Goal: Task Accomplishment & Management: Use online tool/utility

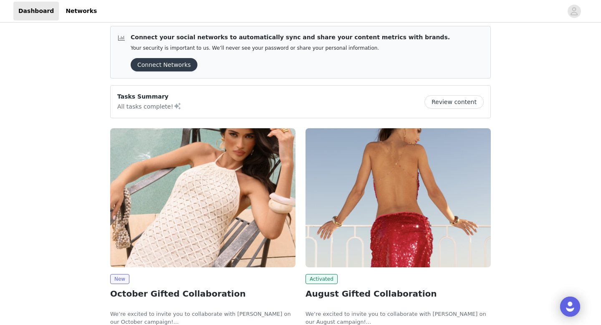
scroll to position [163, 0]
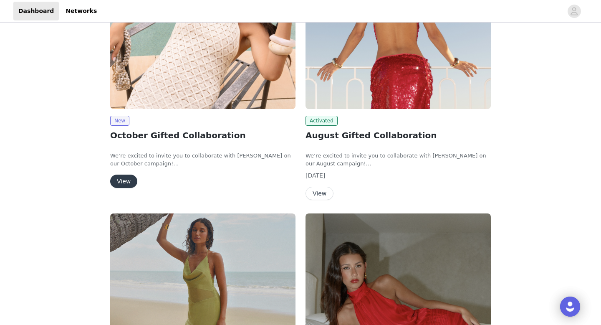
click at [123, 179] on button "View" at bounding box center [123, 181] width 27 height 13
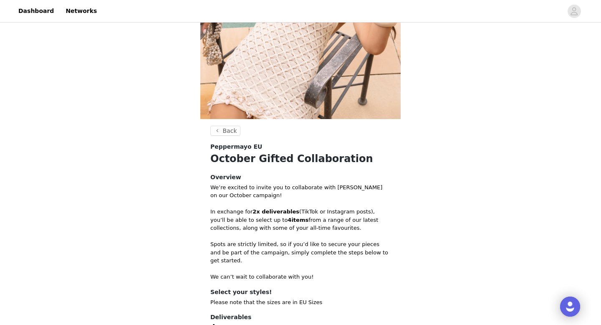
scroll to position [226, 0]
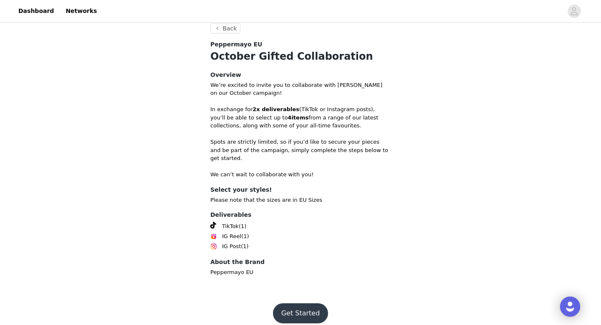
click at [302, 305] on button "Get Started" at bounding box center [301, 313] width 56 height 20
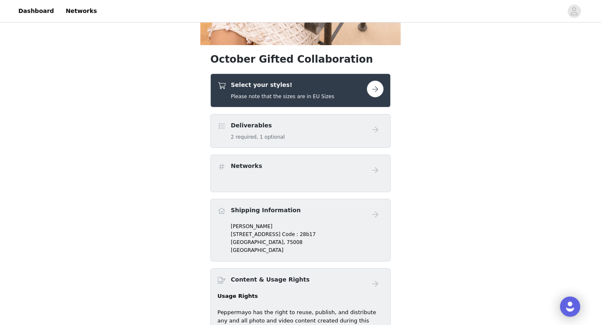
scroll to position [228, 0]
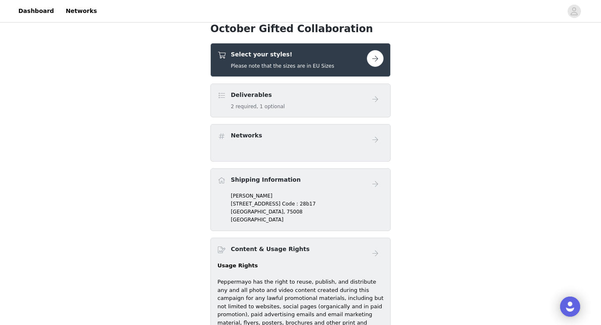
click at [270, 104] on h5 "2 required, 1 optional" at bounding box center [258, 107] width 54 height 8
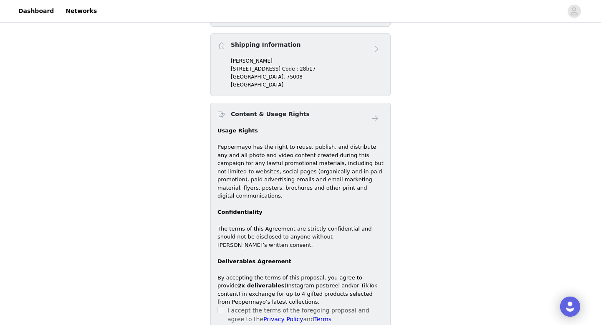
scroll to position [363, 0]
drag, startPoint x: 231, startPoint y: 69, endPoint x: 311, endPoint y: 71, distance: 79.4
click at [311, 71] on p "[STREET_ADDRESS] Code : 28b17" at bounding box center [307, 68] width 153 height 8
copy p "[STREET_ADDRESS]"
drag, startPoint x: 231, startPoint y: 62, endPoint x: 262, endPoint y: 62, distance: 30.9
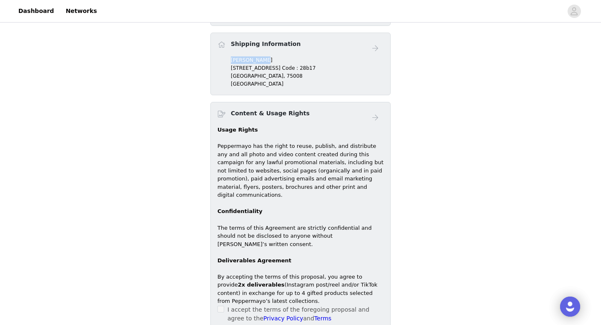
click at [262, 62] on div "[PERSON_NAME] [STREET_ADDRESS]" at bounding box center [301, 72] width 166 height 32
drag, startPoint x: 265, startPoint y: 62, endPoint x: 228, endPoint y: 62, distance: 37.2
click at [228, 62] on div "[PERSON_NAME] [STREET_ADDRESS]" at bounding box center [301, 72] width 166 height 32
copy p "[PERSON_NAME]"
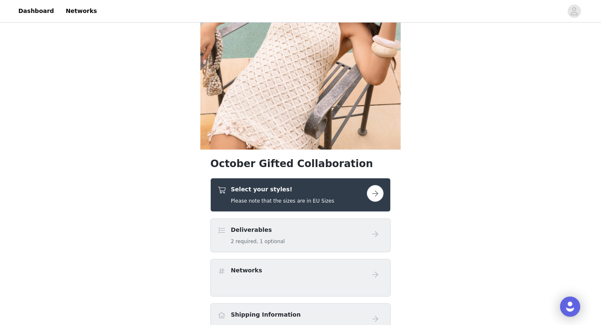
scroll to position [165, 0]
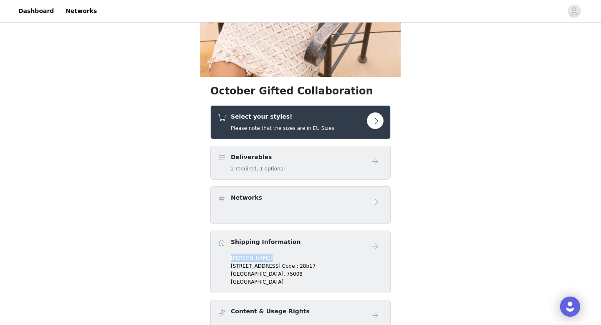
click at [373, 119] on button "button" at bounding box center [375, 120] width 17 height 17
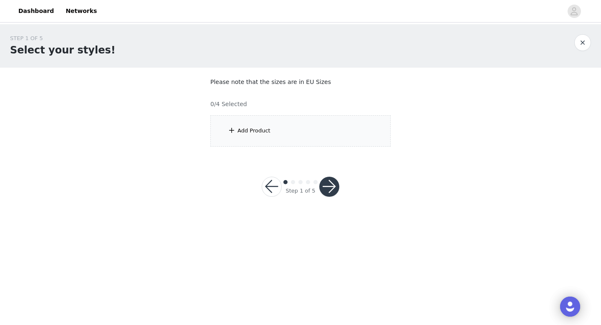
click at [261, 129] on div "Add Product" at bounding box center [254, 131] width 33 height 8
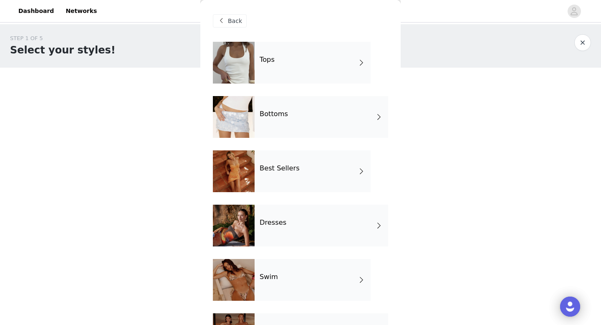
click at [286, 64] on div "Tops" at bounding box center [313, 63] width 116 height 42
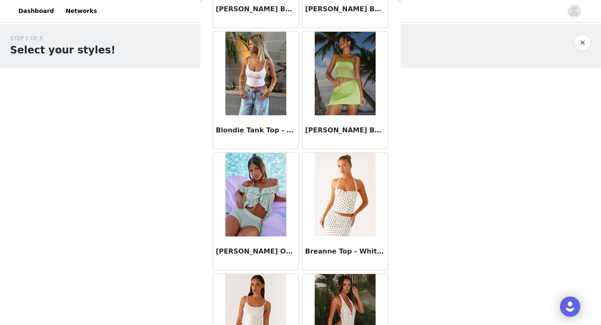
scroll to position [953, 0]
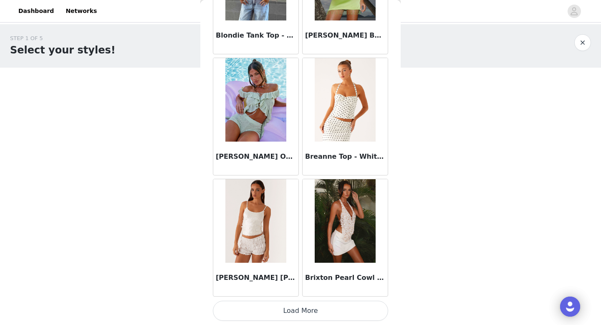
click at [314, 309] on button "Load More" at bounding box center [300, 311] width 175 height 20
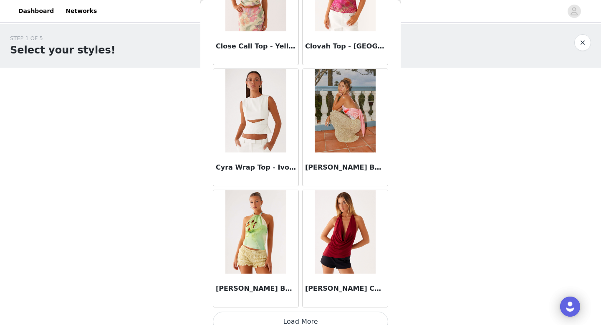
scroll to position [2164, 0]
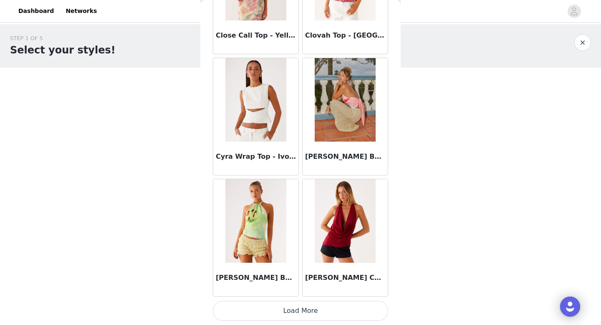
click at [300, 312] on button "Load More" at bounding box center [300, 311] width 175 height 20
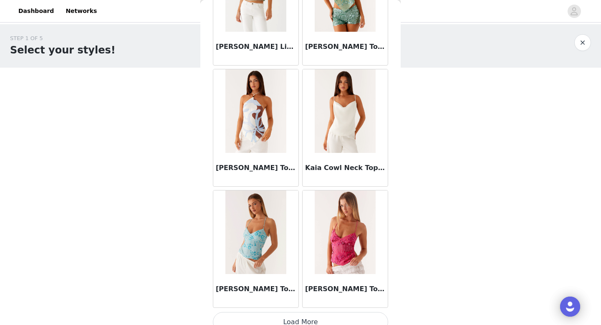
scroll to position [3376, 0]
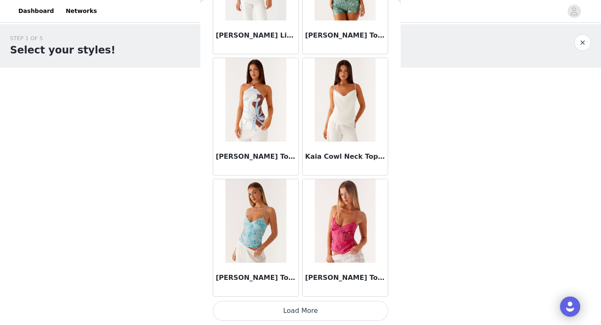
click at [332, 313] on button "Load More" at bounding box center [300, 311] width 175 height 20
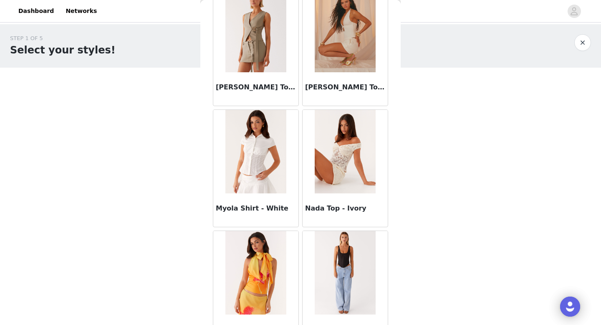
scroll to position [4587, 0]
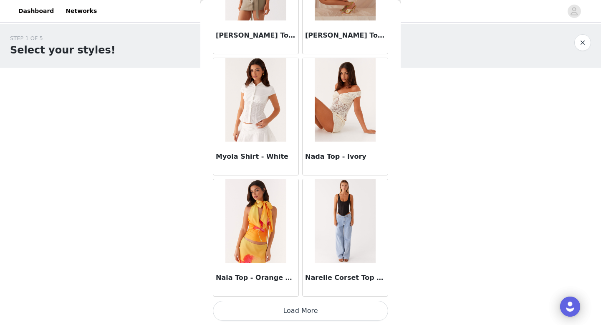
click at [316, 307] on button "Load More" at bounding box center [300, 311] width 175 height 20
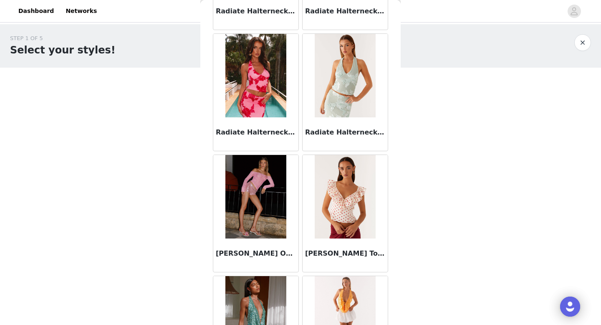
scroll to position [5798, 0]
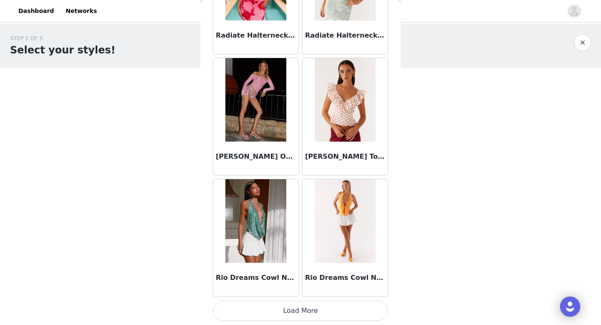
click at [292, 311] on button "Load More" at bounding box center [300, 311] width 175 height 20
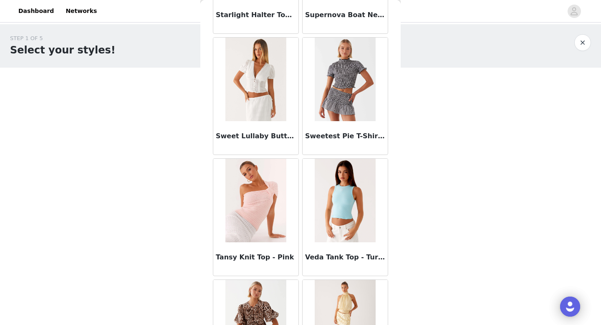
scroll to position [7009, 0]
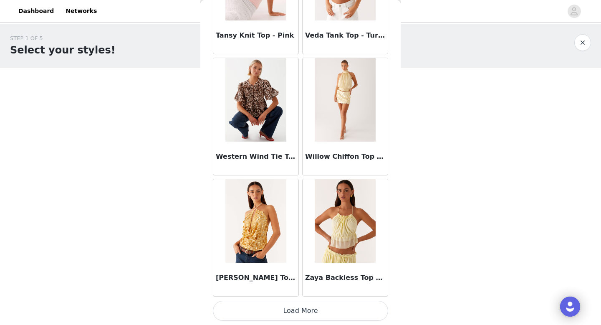
click at [308, 311] on button "Load More" at bounding box center [300, 311] width 175 height 20
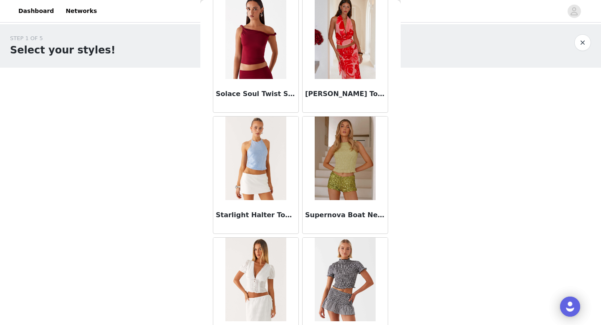
scroll to position [6515, 0]
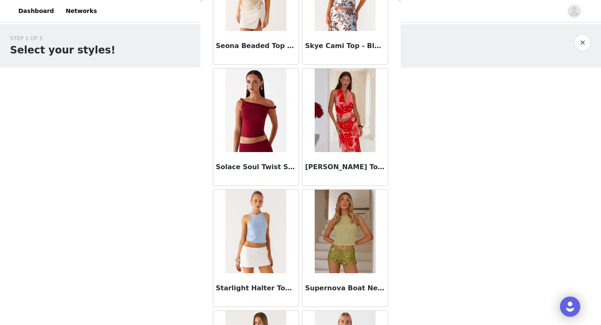
click at [583, 41] on button "button" at bounding box center [583, 42] width 17 height 17
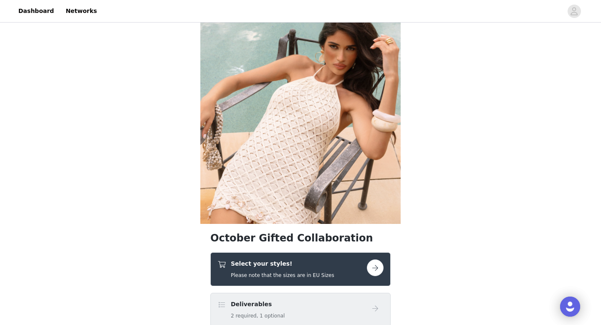
scroll to position [80, 0]
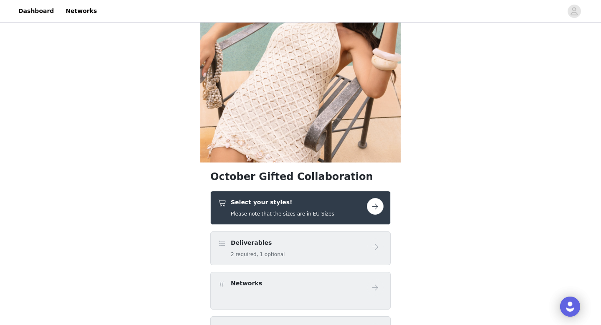
click at [369, 210] on button "button" at bounding box center [375, 206] width 17 height 17
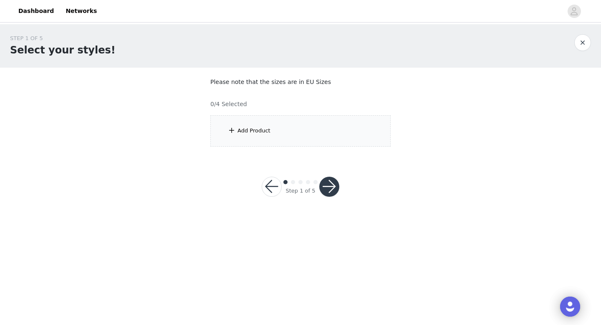
click at [269, 139] on div "Add Product" at bounding box center [301, 130] width 180 height 31
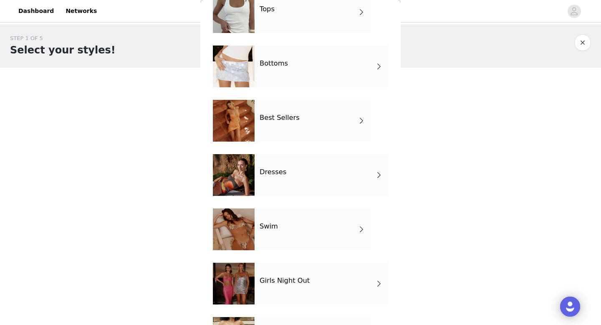
scroll to position [59, 0]
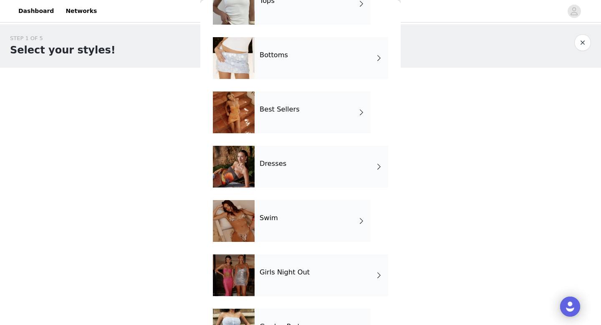
click at [302, 119] on div "Best Sellers" at bounding box center [313, 112] width 116 height 42
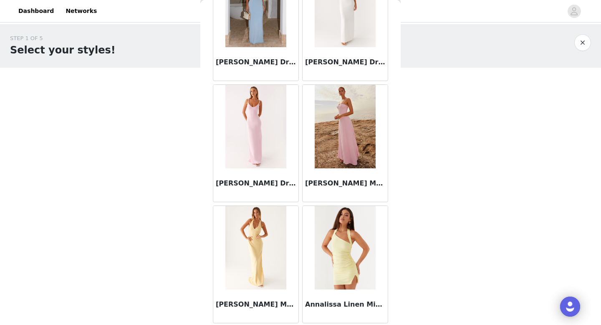
scroll to position [953, 0]
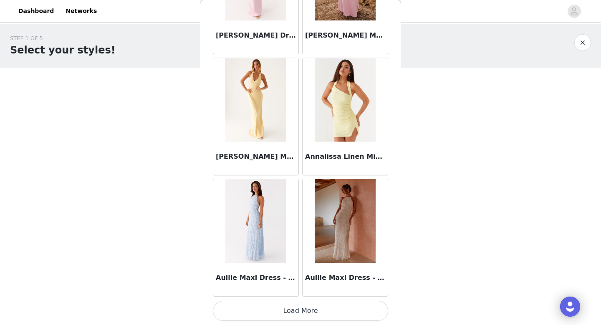
click at [307, 304] on button "Load More" at bounding box center [300, 311] width 175 height 20
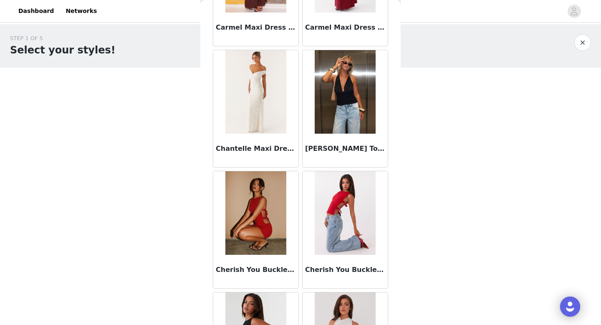
scroll to position [2164, 0]
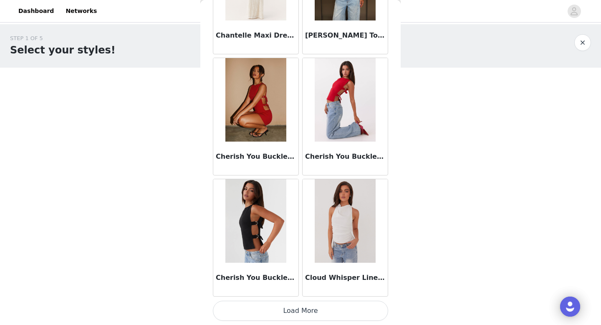
click at [314, 315] on button "Load More" at bounding box center [300, 311] width 175 height 20
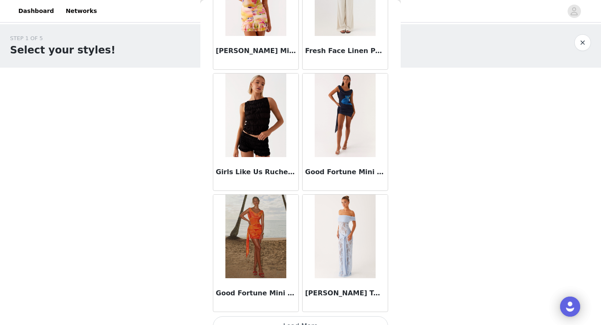
scroll to position [3376, 0]
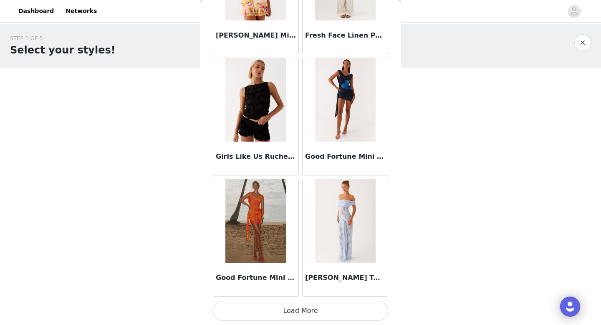
click at [305, 305] on button "Load More" at bounding box center [300, 311] width 175 height 20
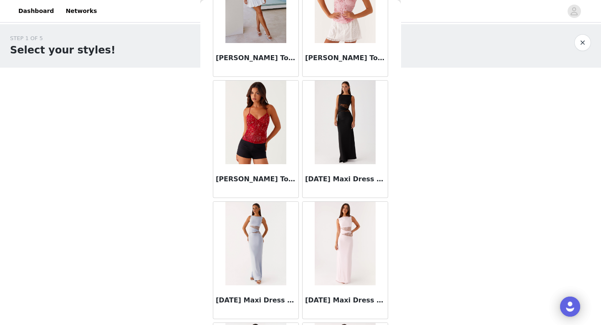
scroll to position [4587, 0]
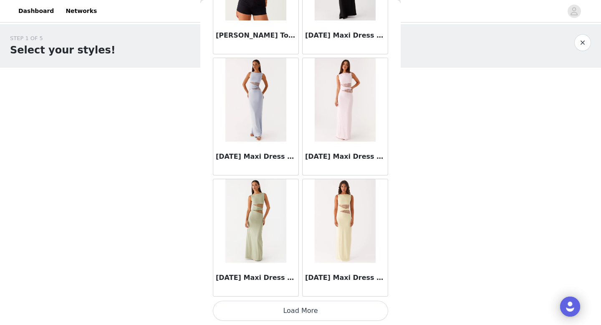
click at [307, 315] on button "Load More" at bounding box center [300, 311] width 175 height 20
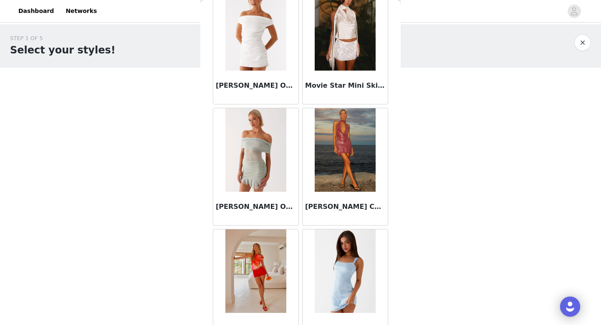
scroll to position [5798, 0]
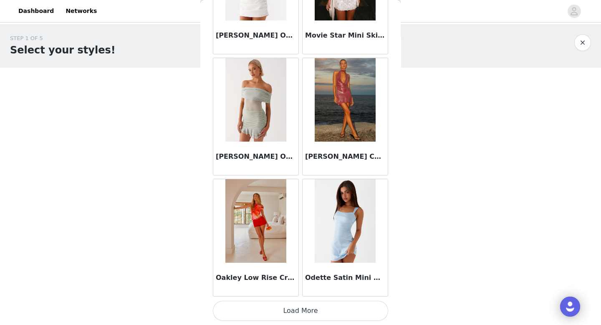
click at [308, 310] on button "Load More" at bounding box center [300, 311] width 175 height 20
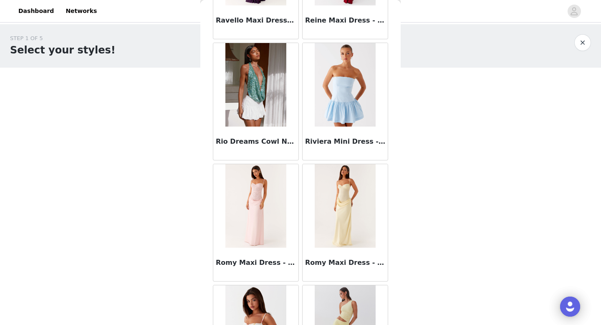
scroll to position [7009, 0]
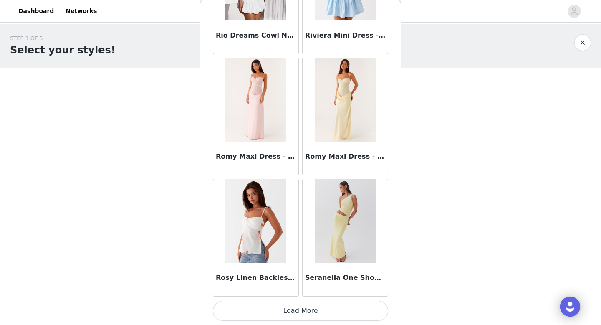
click at [314, 317] on button "Load More" at bounding box center [300, 311] width 175 height 20
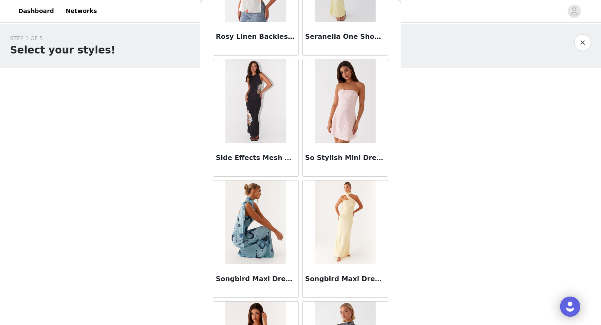
scroll to position [7351, 0]
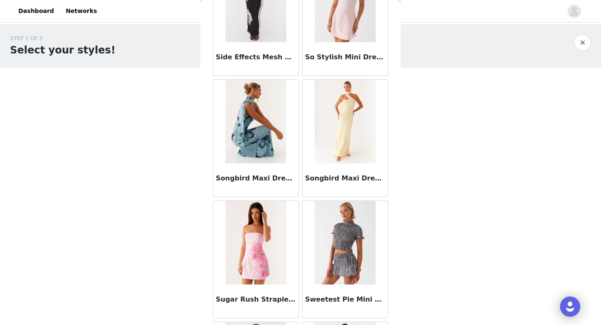
click at [247, 129] on img at bounding box center [256, 122] width 61 height 84
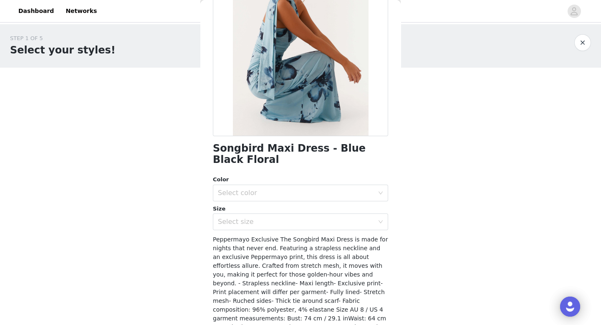
scroll to position [144, 0]
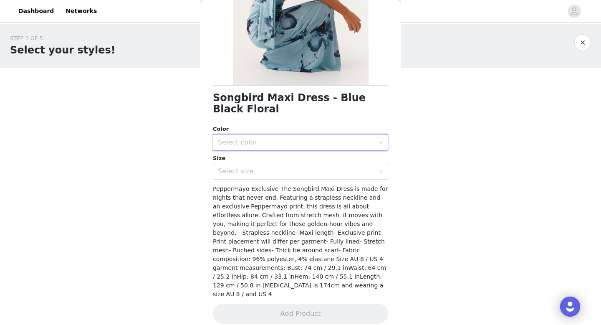
click at [263, 146] on div "Select color" at bounding box center [298, 142] width 160 height 16
click at [174, 143] on div "STEP 1 OF 5 Select your styles! Please note that the sizes are in EU Sizes 0/4 …" at bounding box center [300, 90] width 601 height 132
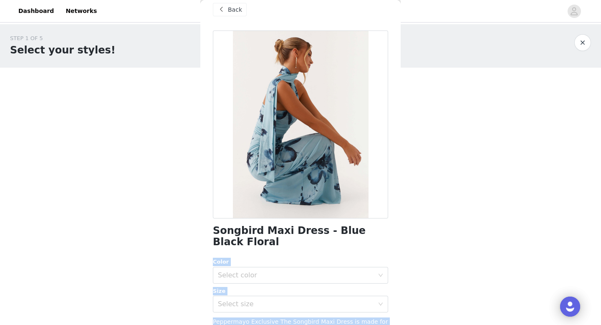
drag, startPoint x: 254, startPoint y: 251, endPoint x: 200, endPoint y: 233, distance: 56.7
click at [200, 233] on div "Back Songbird Maxi Dress - Blue Black Floral Color Select color Size Select siz…" at bounding box center [300, 162] width 200 height 325
click at [241, 254] on div "Songbird Maxi Dress - Blue Black Floral Color Select color Size Select size Pep…" at bounding box center [300, 248] width 175 height 436
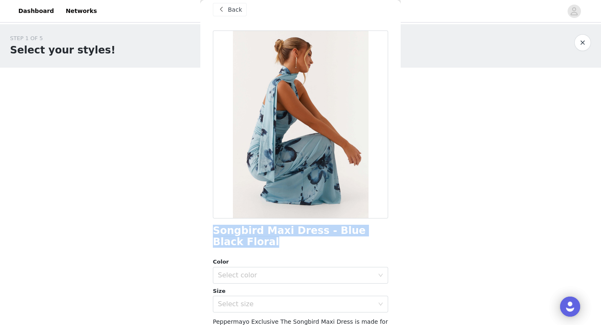
drag, startPoint x: 241, startPoint y: 243, endPoint x: 205, endPoint y: 229, distance: 38.7
click at [205, 229] on div "Back Songbird Maxi Dress - Blue Black Floral Color Select color Size Select siz…" at bounding box center [300, 162] width 200 height 325
copy h1 "Songbird Maxi Dress - Blue Black Floral"
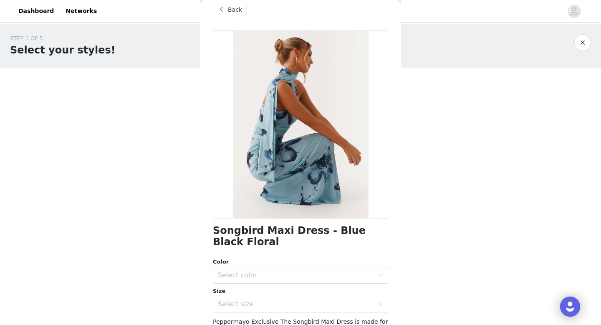
click at [223, 10] on span at bounding box center [221, 10] width 10 height 10
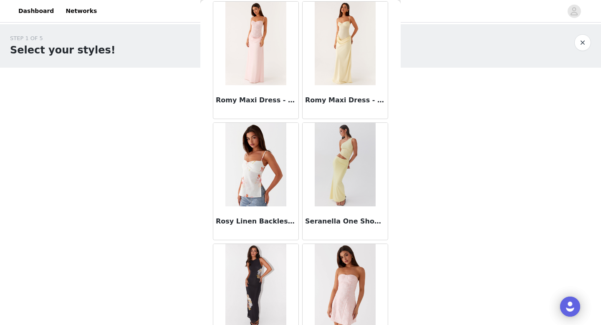
scroll to position [7155, 0]
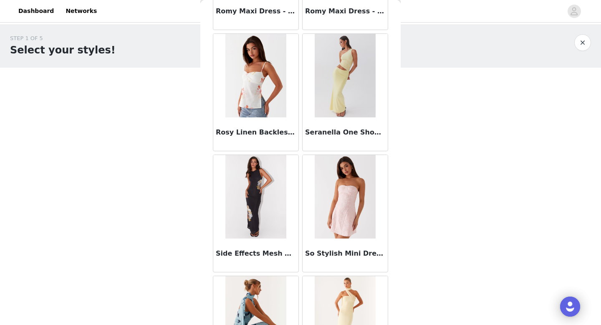
click at [586, 48] on button "button" at bounding box center [583, 42] width 17 height 17
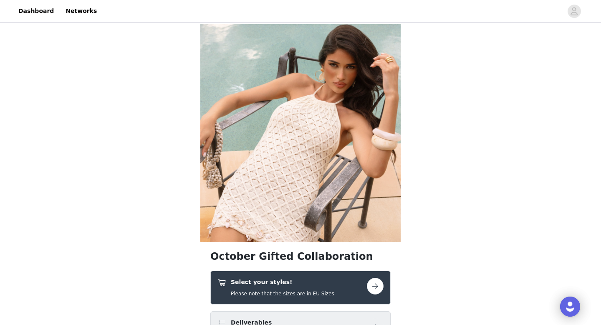
scroll to position [107, 0]
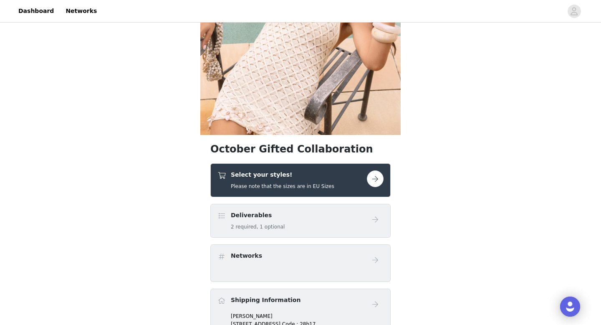
click at [316, 195] on div "Select your styles! Please note that the sizes are in EU Sizes" at bounding box center [301, 180] width 180 height 34
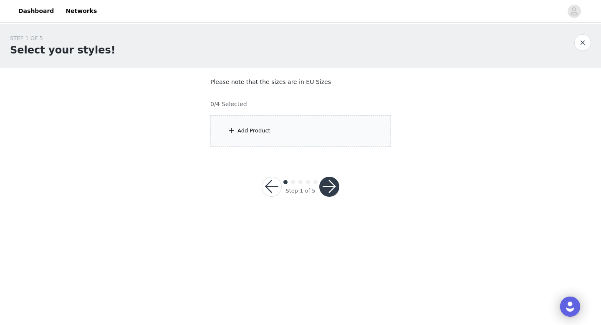
click at [256, 134] on div "Add Product" at bounding box center [254, 131] width 33 height 8
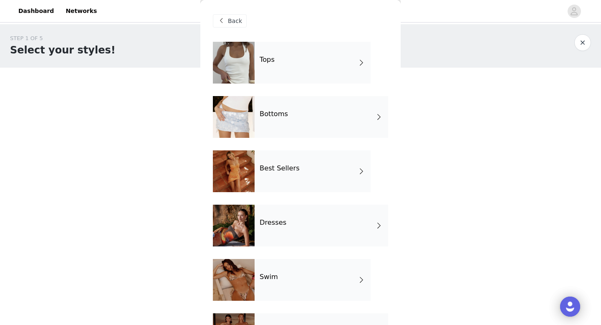
scroll to position [151, 0]
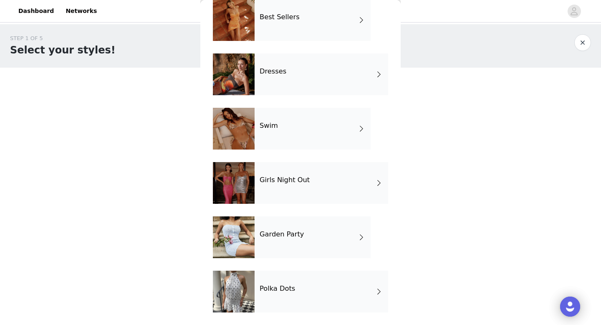
click at [308, 287] on div "Polka Dots" at bounding box center [322, 292] width 134 height 42
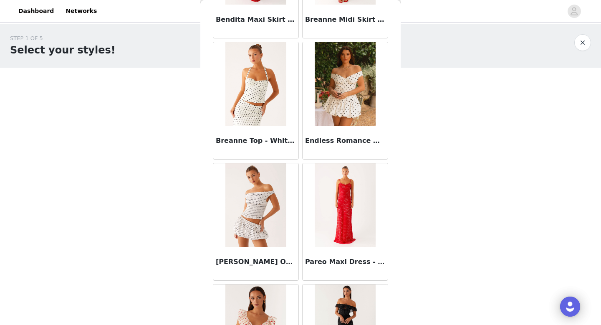
scroll to position [0, 0]
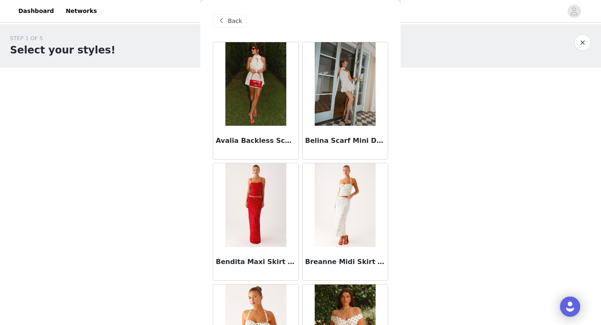
click at [225, 14] on div "Back" at bounding box center [300, 21] width 175 height 42
click at [226, 17] on span at bounding box center [221, 21] width 10 height 10
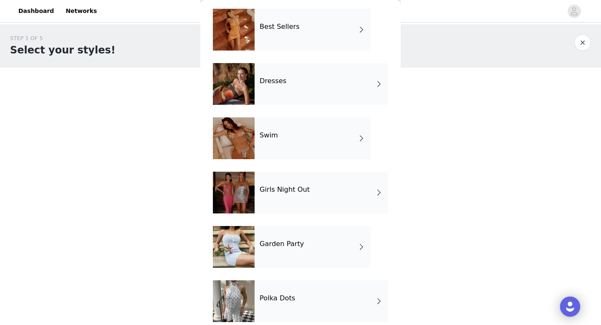
scroll to position [151, 0]
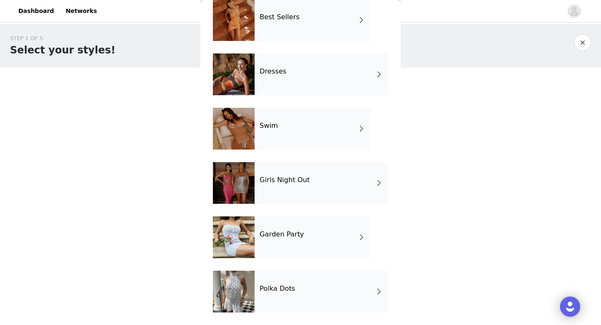
click at [280, 236] on h4 "Garden Party" at bounding box center [282, 235] width 44 height 8
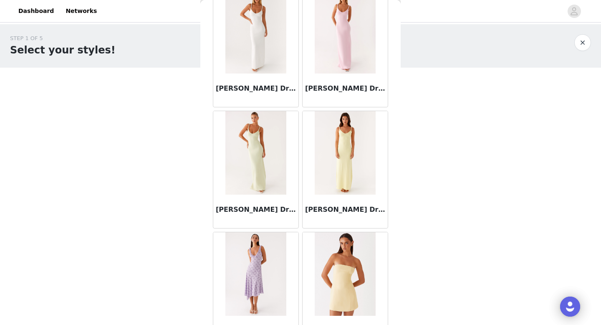
scroll to position [0, 0]
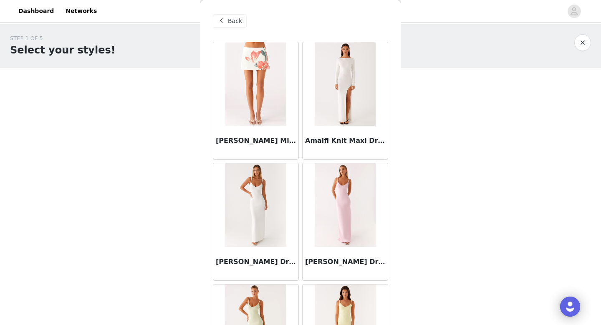
click at [229, 28] on div "Back" at bounding box center [300, 21] width 175 height 42
click at [230, 23] on span "Back" at bounding box center [235, 21] width 14 height 9
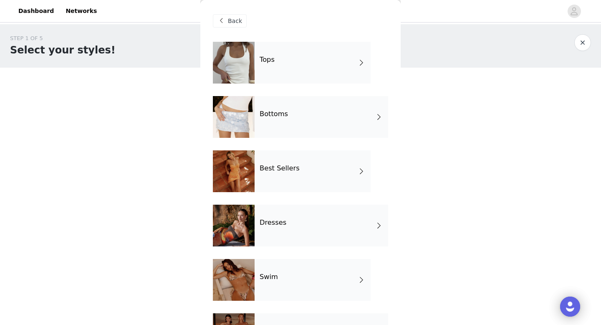
scroll to position [151, 0]
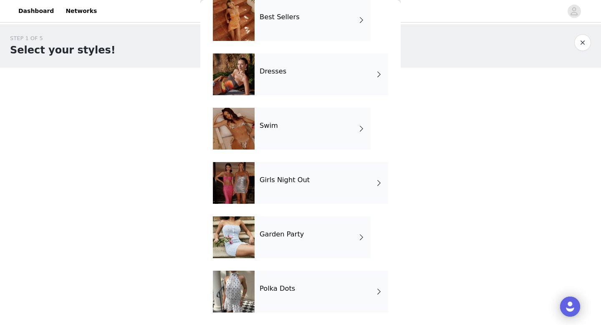
click at [280, 189] on div "Girls Night Out" at bounding box center [322, 183] width 134 height 42
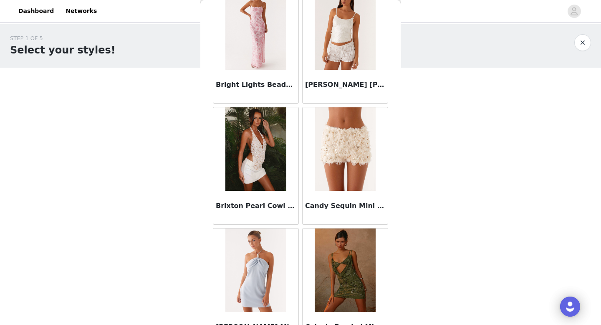
scroll to position [953, 0]
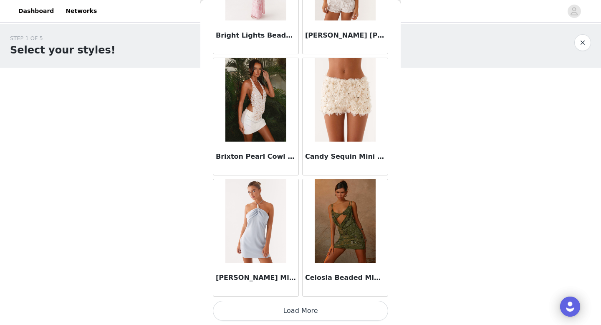
click at [292, 316] on button "Load More" at bounding box center [300, 311] width 175 height 20
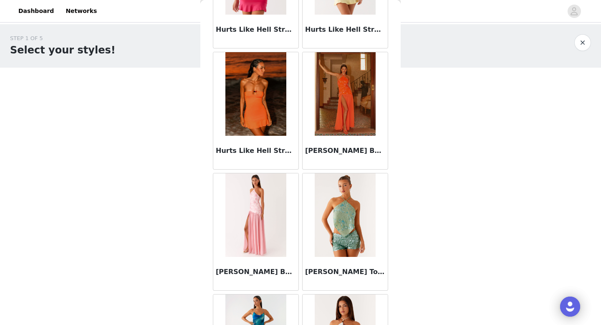
scroll to position [2164, 0]
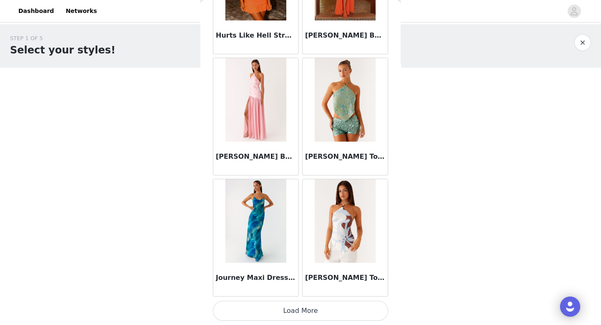
click at [314, 313] on button "Load More" at bounding box center [300, 311] width 175 height 20
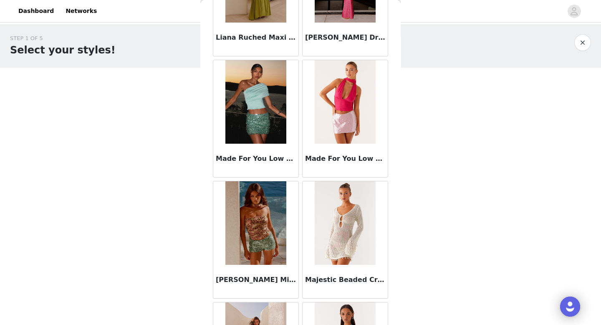
scroll to position [3354, 0]
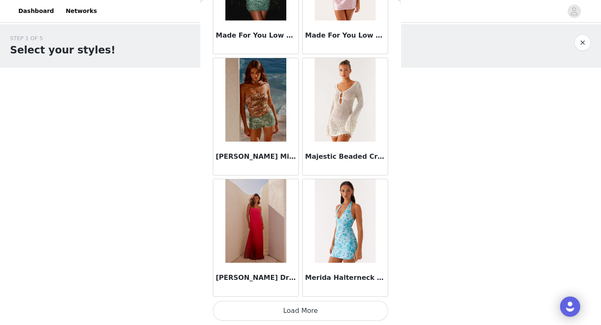
click at [304, 310] on button "Load More" at bounding box center [300, 311] width 175 height 20
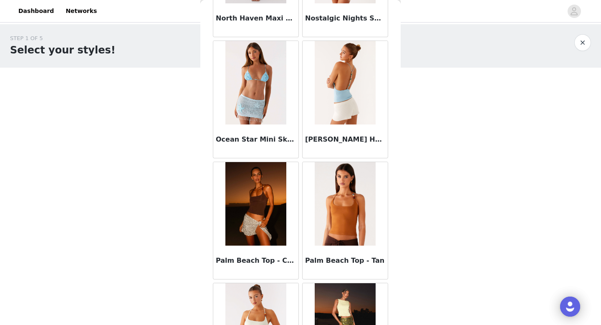
scroll to position [4587, 0]
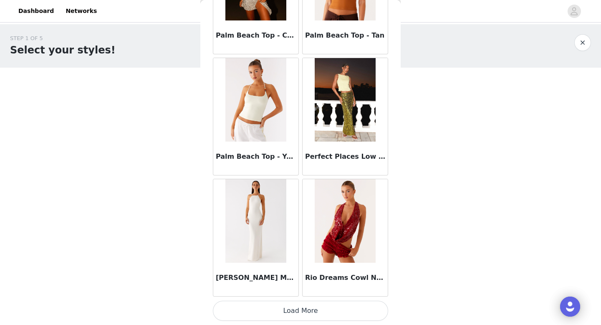
click at [321, 311] on button "Load More" at bounding box center [300, 311] width 175 height 20
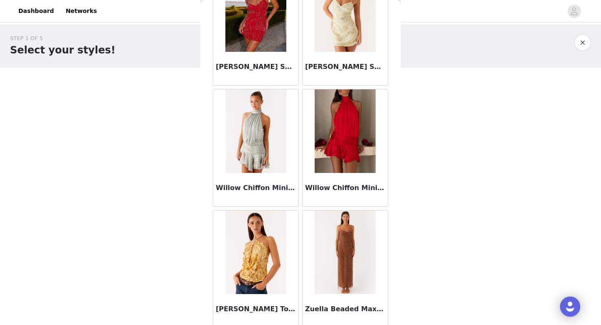
scroll to position [5771, 0]
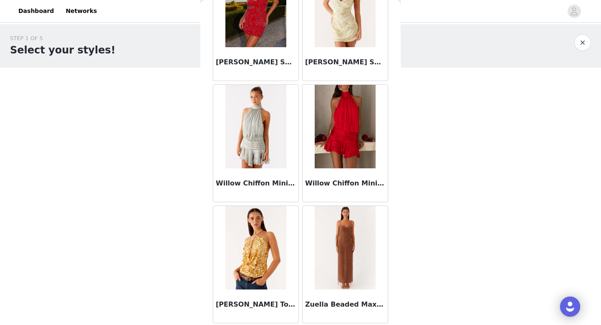
click at [586, 46] on button "button" at bounding box center [583, 42] width 17 height 17
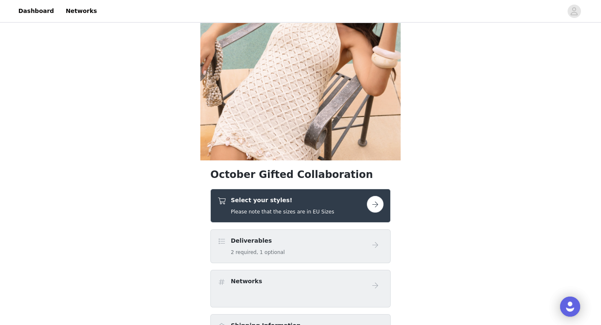
scroll to position [99, 0]
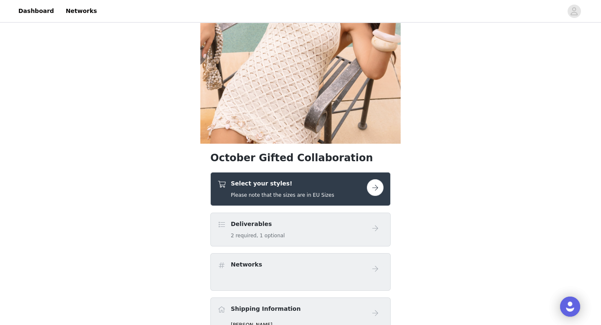
click at [309, 203] on div "Select your styles! Please note that the sizes are in EU Sizes" at bounding box center [301, 189] width 180 height 34
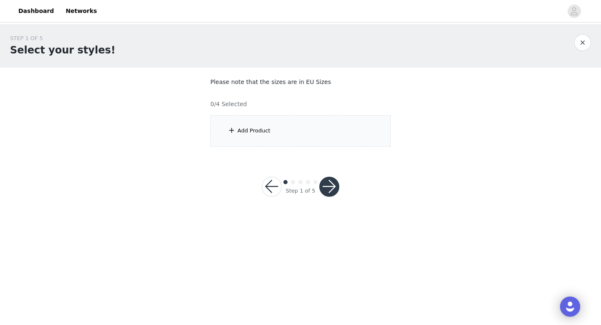
click at [273, 139] on div "Add Product" at bounding box center [301, 130] width 180 height 31
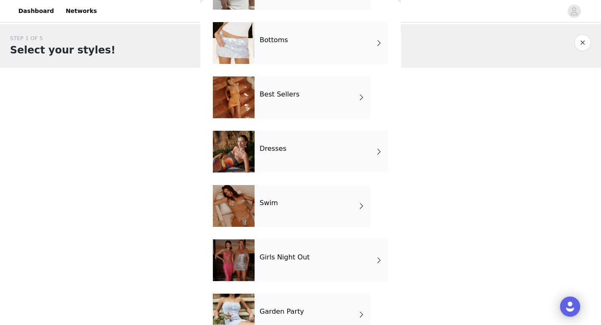
scroll to position [44, 0]
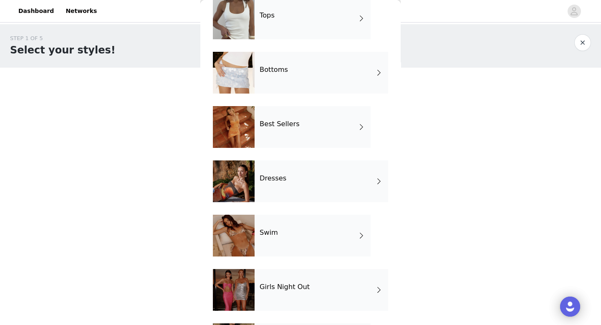
click at [288, 180] on div "Dresses" at bounding box center [322, 181] width 134 height 42
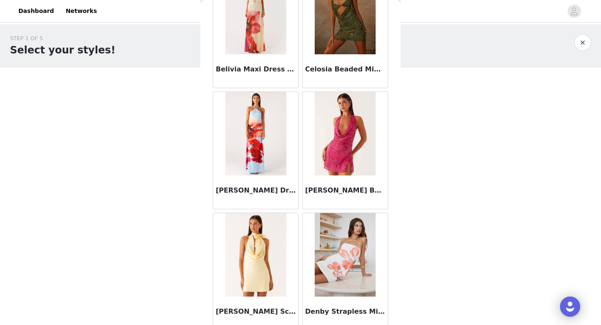
scroll to position [352, 0]
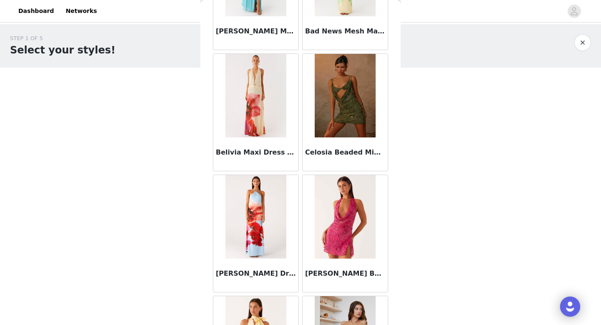
click at [253, 83] on img at bounding box center [256, 96] width 61 height 84
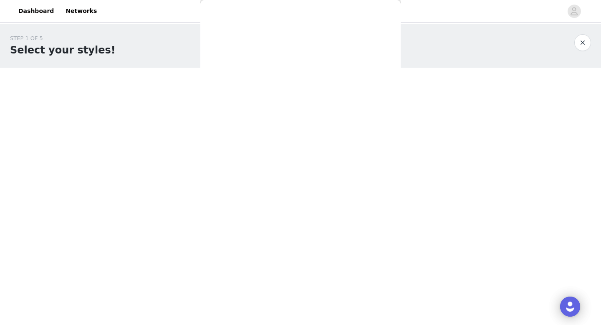
scroll to position [0, 0]
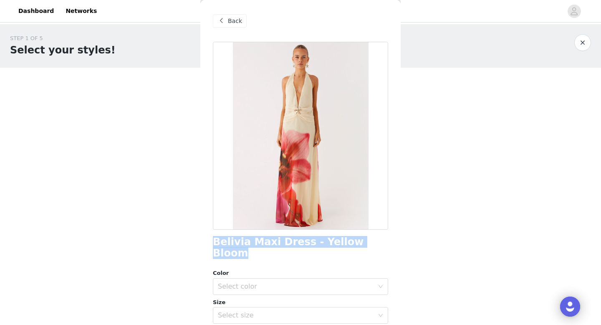
drag, startPoint x: 213, startPoint y: 238, endPoint x: 375, endPoint y: 239, distance: 162.5
click at [375, 239] on div "Back Belivia Maxi Dress - Yellow Bloom Color Select color Size Select size Pepp…" at bounding box center [300, 162] width 200 height 325
copy h1 "Belivia Maxi Dress - Yellow Bloom"
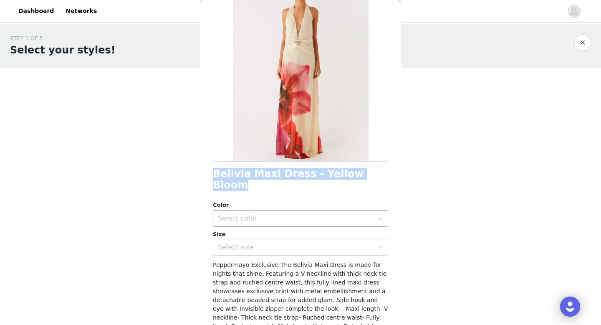
click at [264, 214] on div "Select color" at bounding box center [296, 218] width 156 height 8
click at [259, 226] on li "Yellow Bloom" at bounding box center [300, 225] width 175 height 13
click at [259, 243] on div "Select size" at bounding box center [296, 247] width 156 height 8
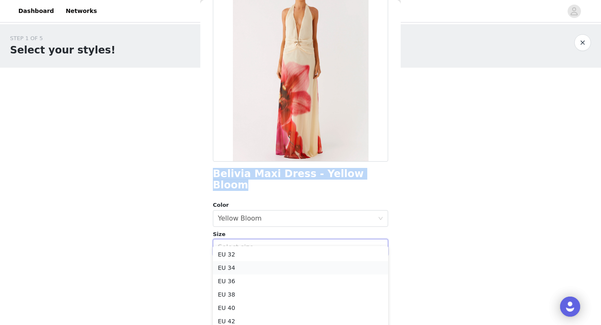
scroll to position [33, 0]
click at [256, 300] on li "EU 44" at bounding box center [300, 301] width 175 height 13
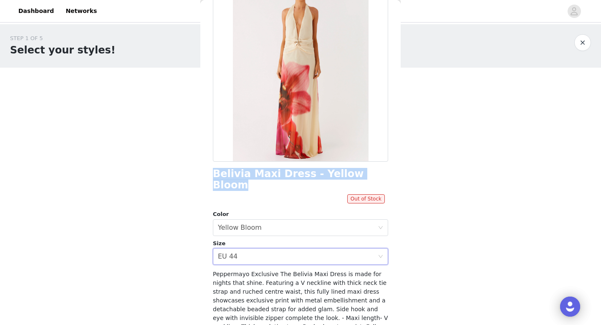
click at [584, 41] on button "button" at bounding box center [583, 42] width 17 height 17
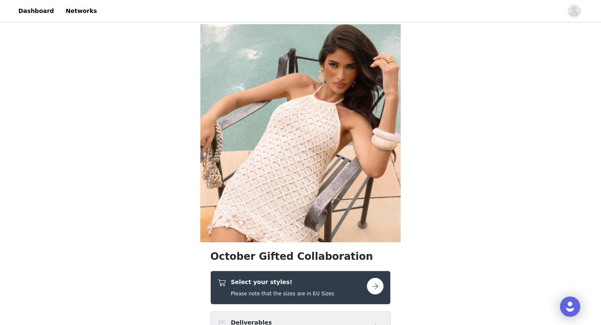
scroll to position [132, 0]
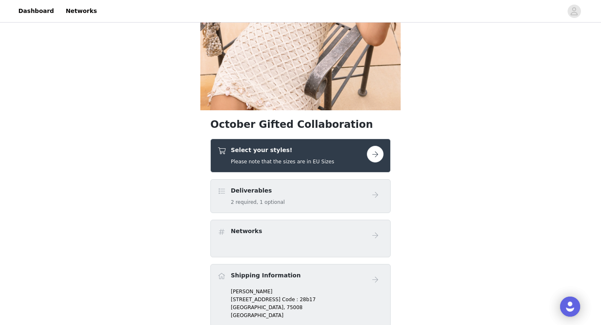
click at [313, 160] on h5 "Please note that the sizes are in EU Sizes" at bounding box center [283, 162] width 104 height 8
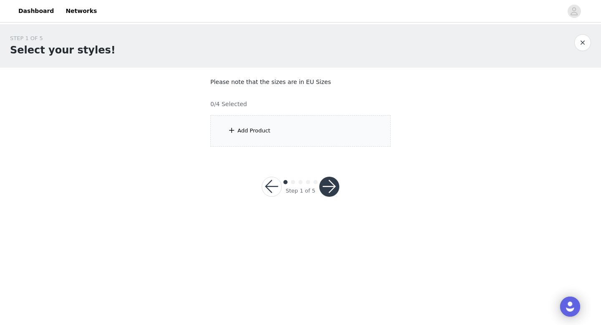
click at [272, 134] on div "Add Product" at bounding box center [301, 130] width 180 height 31
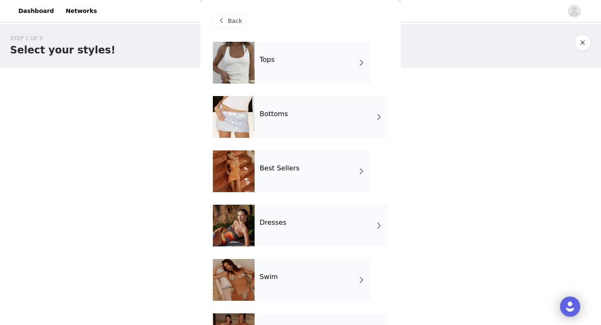
click at [279, 209] on div "Dresses" at bounding box center [322, 226] width 134 height 42
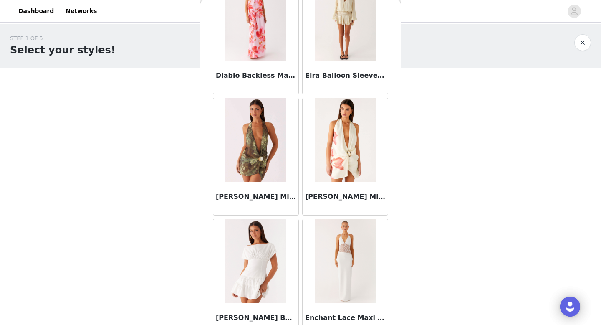
scroll to position [953, 0]
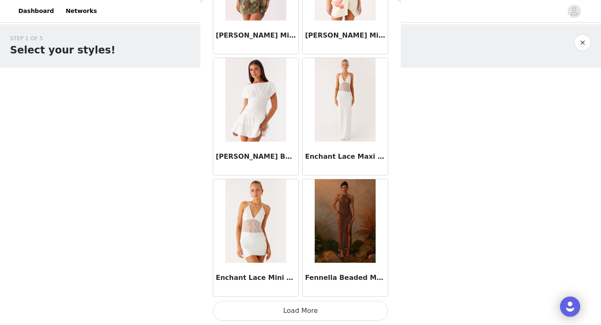
click at [305, 309] on button "Load More" at bounding box center [300, 311] width 175 height 20
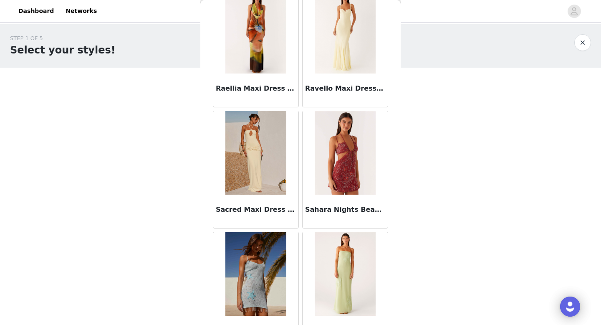
scroll to position [2164, 0]
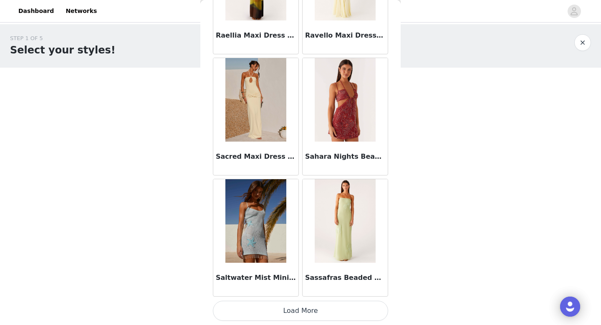
click at [305, 308] on button "Load More" at bounding box center [300, 311] width 175 height 20
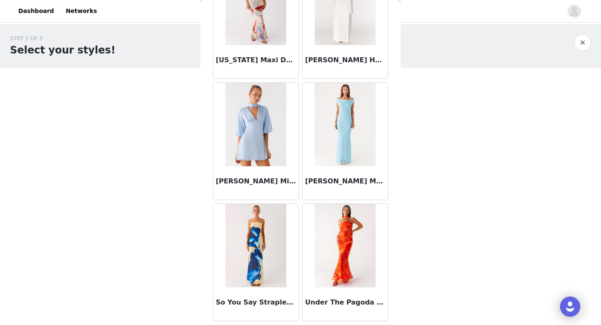
scroll to position [3376, 0]
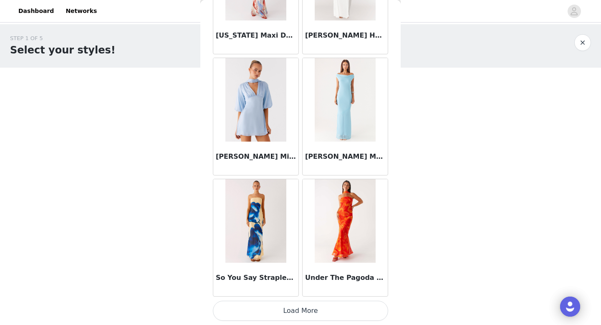
click at [246, 214] on img at bounding box center [256, 221] width 61 height 84
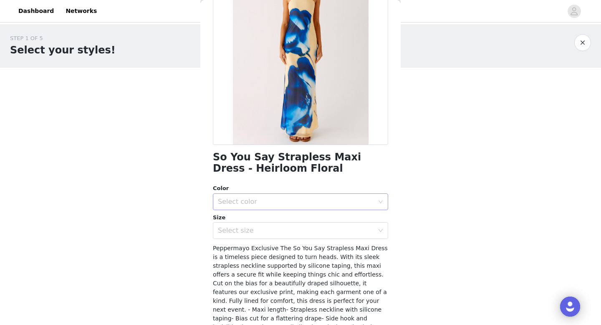
scroll to position [162, 0]
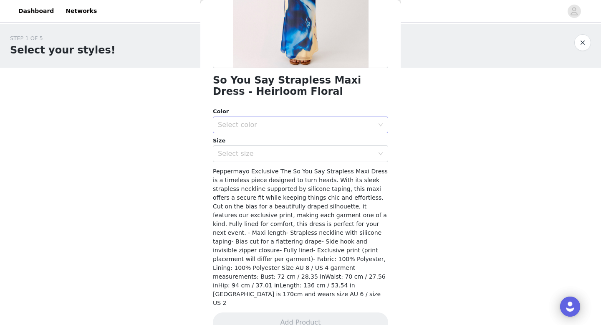
click at [254, 126] on div "Select color" at bounding box center [296, 125] width 156 height 8
click at [254, 146] on li "Heirloom Floral" at bounding box center [300, 143] width 175 height 13
click at [254, 152] on div "Select size" at bounding box center [296, 154] width 156 height 8
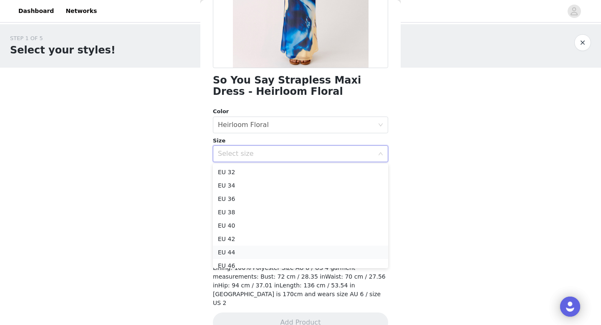
click at [250, 253] on li "EU 44" at bounding box center [300, 252] width 175 height 13
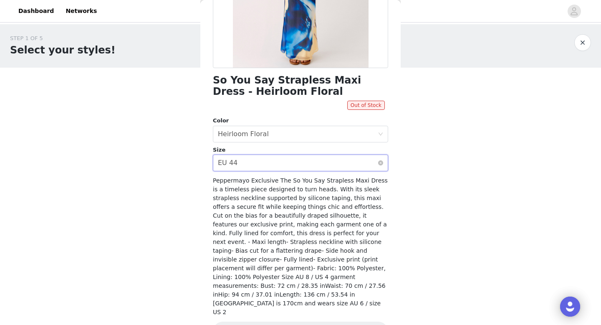
click at [272, 167] on div "Select size EU 44" at bounding box center [298, 163] width 160 height 16
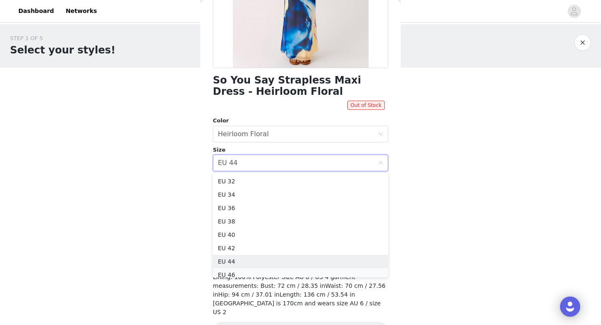
scroll to position [4, 0]
click at [245, 272] on li "EU 46" at bounding box center [300, 270] width 175 height 13
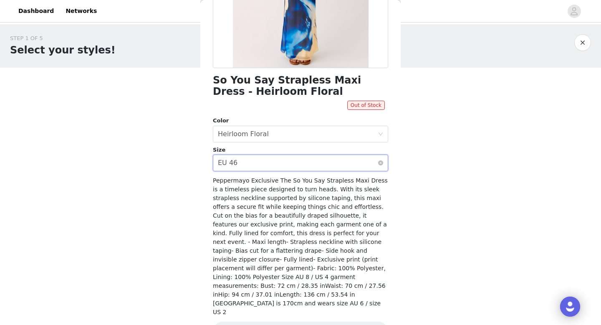
click at [272, 169] on div "Select size EU 46" at bounding box center [298, 163] width 160 height 16
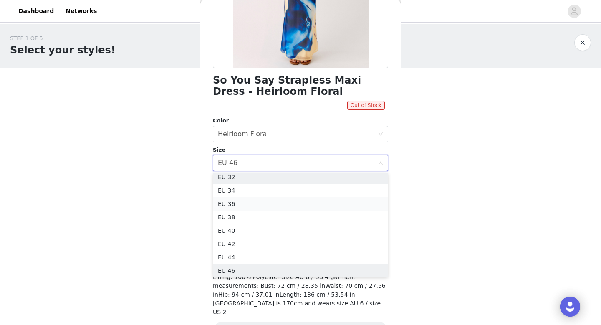
scroll to position [2, 0]
click at [242, 245] on li "EU 42" at bounding box center [300, 246] width 175 height 13
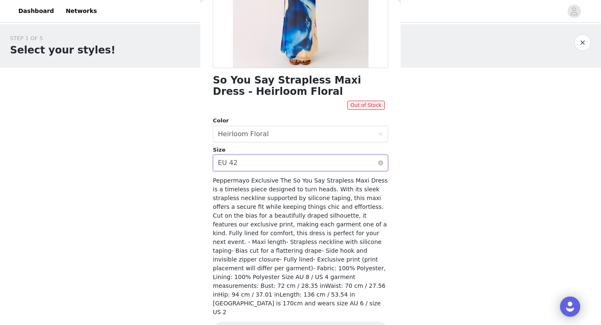
click at [274, 161] on div "Select size EU 42" at bounding box center [298, 163] width 160 height 16
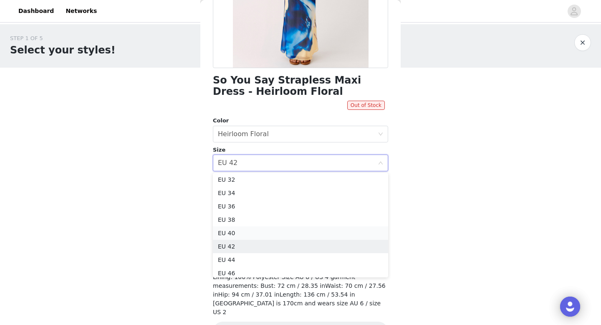
click at [244, 230] on li "EU 40" at bounding box center [300, 232] width 175 height 13
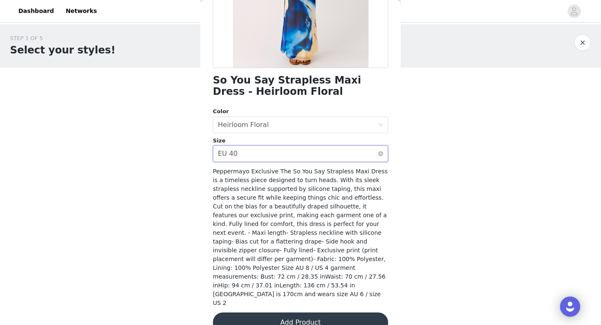
scroll to position [0, 0]
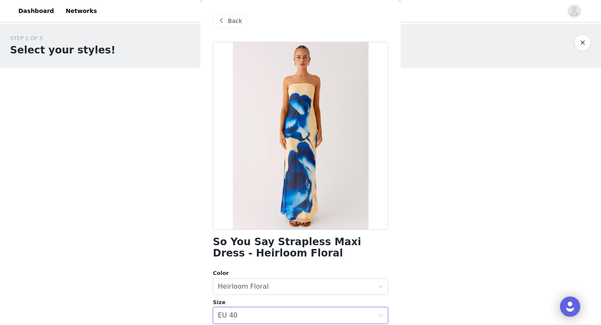
click at [228, 19] on span "Back" at bounding box center [235, 21] width 14 height 9
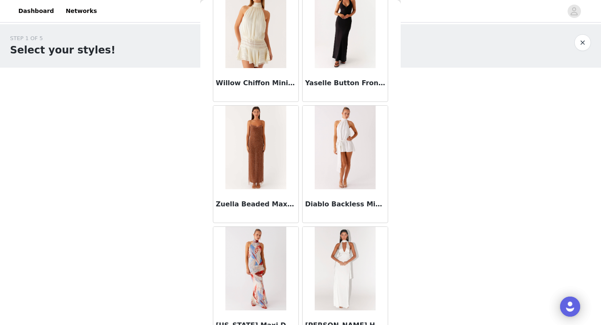
scroll to position [3376, 0]
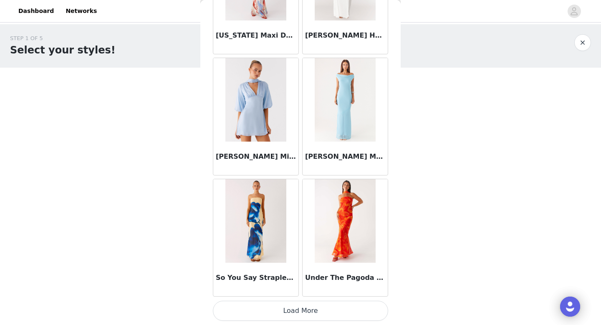
click at [311, 312] on button "Load More" at bounding box center [300, 311] width 175 height 20
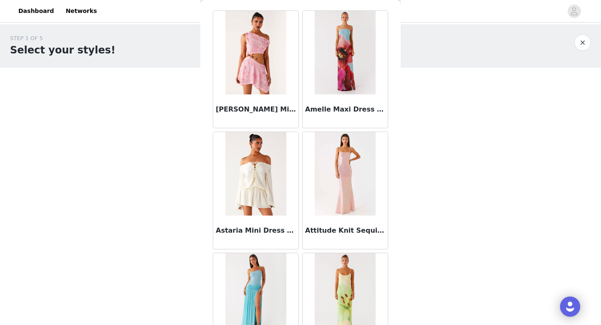
scroll to position [0, 0]
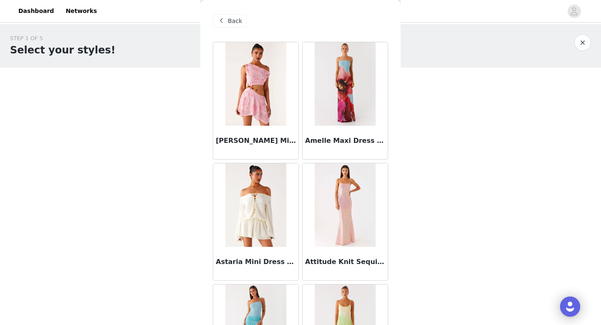
click at [228, 21] on div "Back" at bounding box center [230, 20] width 34 height 13
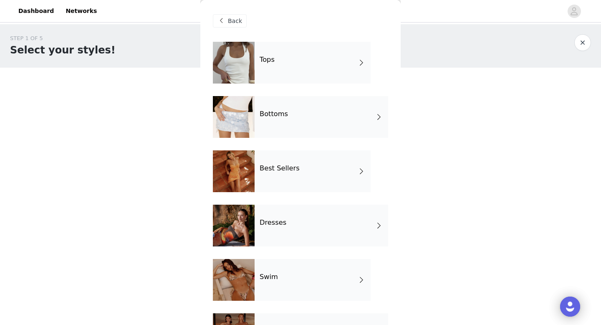
click at [294, 166] on h4 "Best Sellers" at bounding box center [280, 169] width 40 height 8
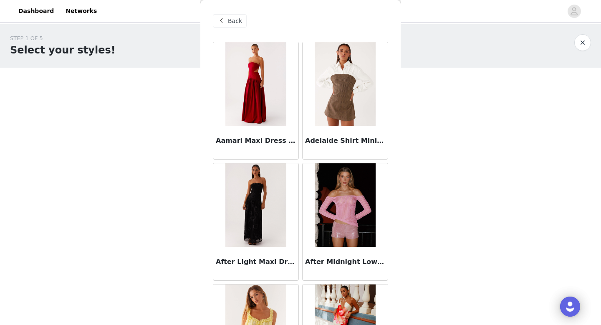
click at [226, 20] on span at bounding box center [221, 21] width 10 height 10
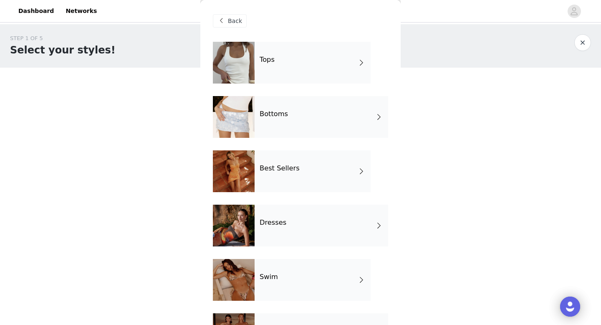
click at [263, 130] on div "Bottoms" at bounding box center [322, 117] width 134 height 42
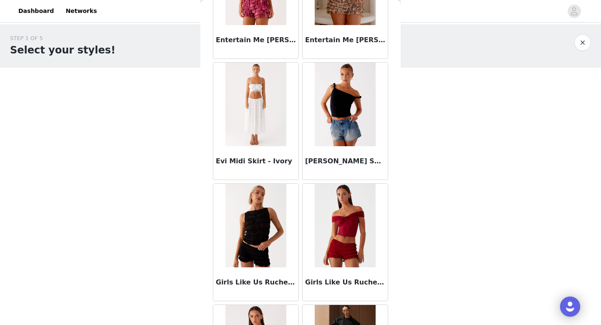
scroll to position [953, 0]
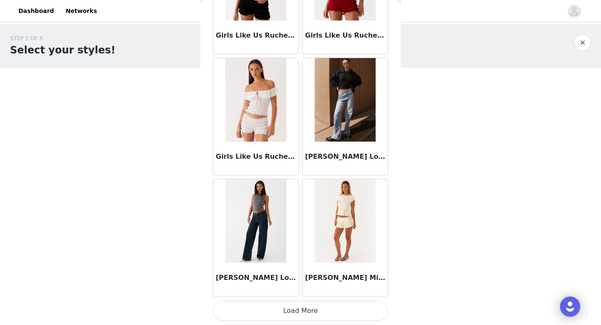
click at [310, 309] on button "Load More" at bounding box center [300, 311] width 175 height 20
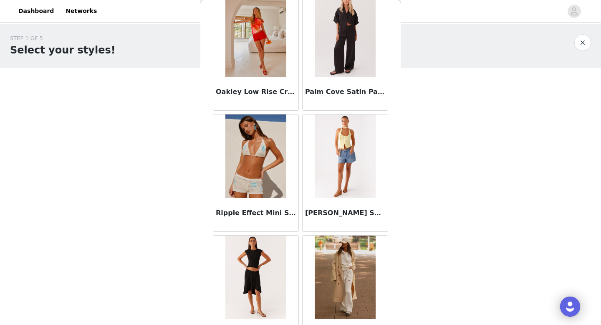
scroll to position [2164, 0]
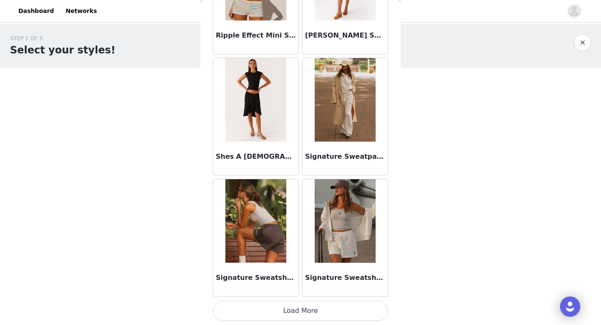
click at [306, 308] on button "Load More" at bounding box center [300, 311] width 175 height 20
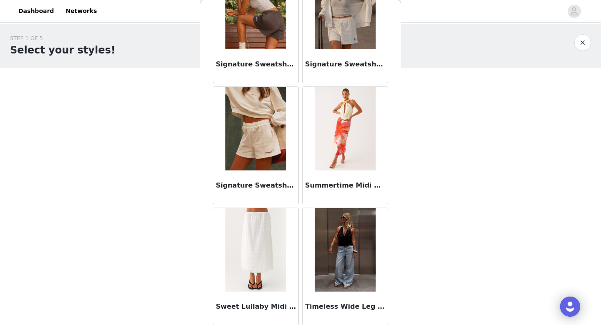
scroll to position [2379, 0]
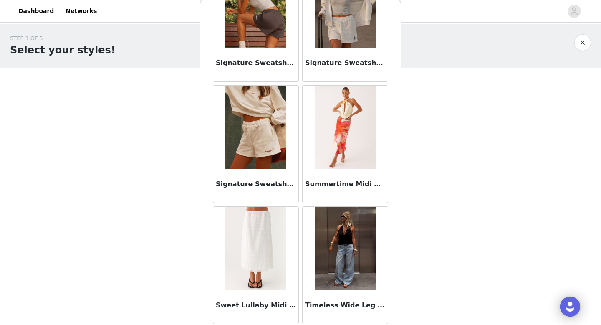
click at [337, 140] on img at bounding box center [345, 128] width 61 height 84
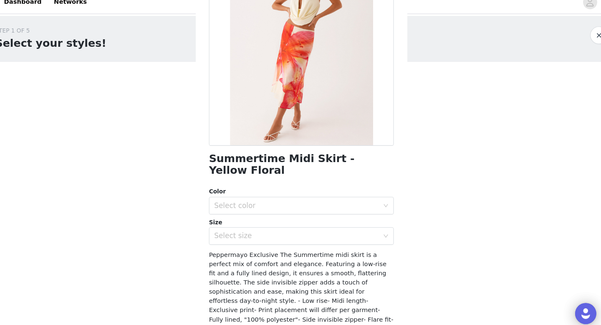
scroll to position [84, 0]
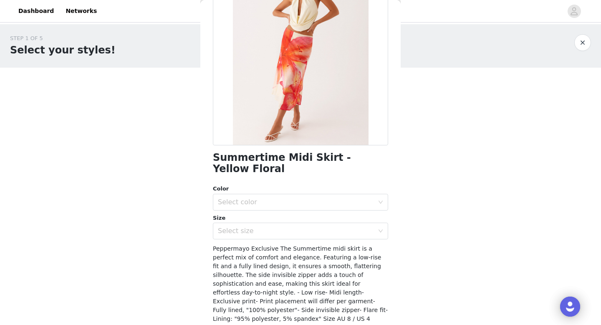
click at [281, 185] on div "Color Select color" at bounding box center [300, 198] width 175 height 26
click at [282, 198] on div "Select color" at bounding box center [296, 202] width 156 height 8
click at [276, 227] on div "Select size" at bounding box center [296, 231] width 156 height 8
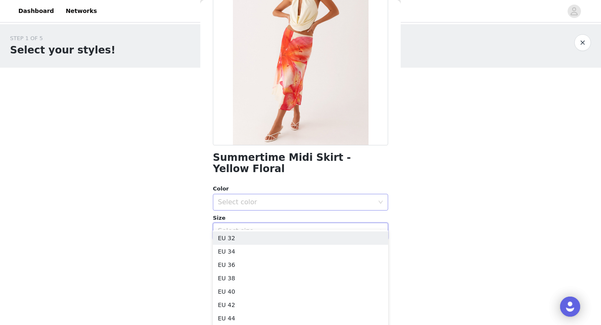
click at [263, 198] on div "Select color" at bounding box center [296, 202] width 156 height 8
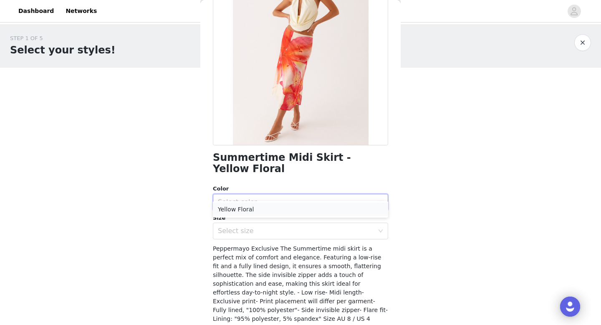
click at [261, 211] on li "Yellow Floral" at bounding box center [300, 209] width 175 height 13
click at [271, 224] on div "Select size" at bounding box center [298, 231] width 160 height 16
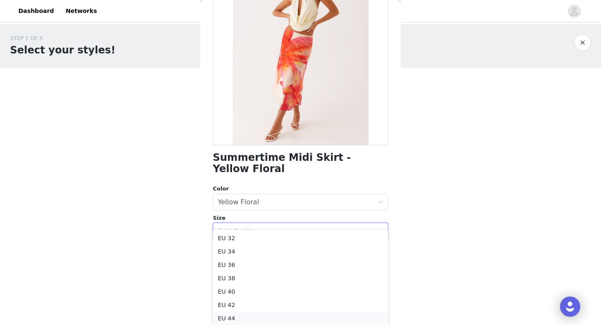
click at [260, 316] on li "EU 44" at bounding box center [300, 318] width 175 height 13
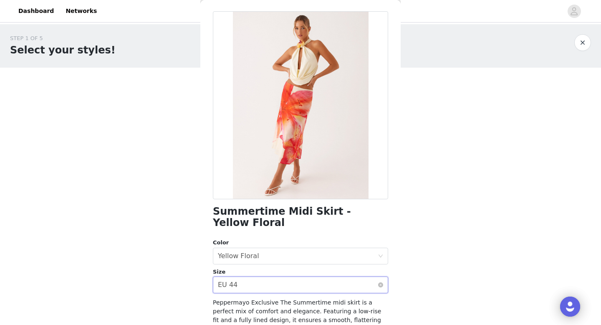
scroll to position [0, 0]
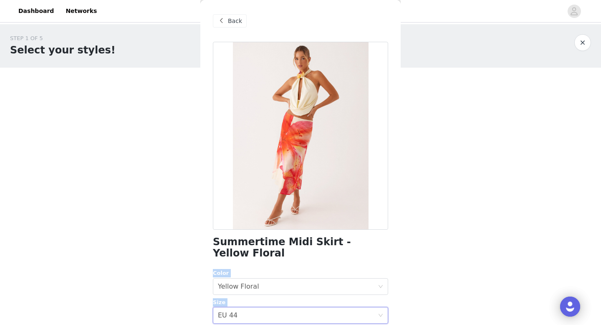
drag, startPoint x: 211, startPoint y: 248, endPoint x: 416, endPoint y: 248, distance: 204.7
click at [416, 248] on body "Dashboard Networks STEP 1 OF 5 Select your styles! Please note that the sizes a…" at bounding box center [300, 162] width 601 height 325
click at [411, 246] on body "Dashboard Networks STEP 1 OF 5 Select your styles! Please note that the sizes a…" at bounding box center [300, 162] width 601 height 325
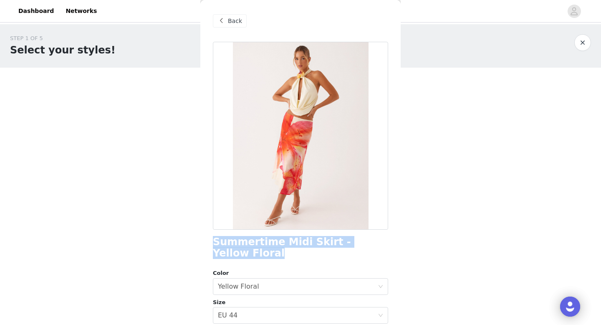
drag, startPoint x: 388, startPoint y: 243, endPoint x: 207, endPoint y: 239, distance: 180.5
click at [207, 239] on div "Back Summertime Midi Skirt - Yellow Floral Color Select color Yellow Floral Siz…" at bounding box center [300, 162] width 200 height 325
copy h1 "Summertime Midi Skirt - Yellow Floral"
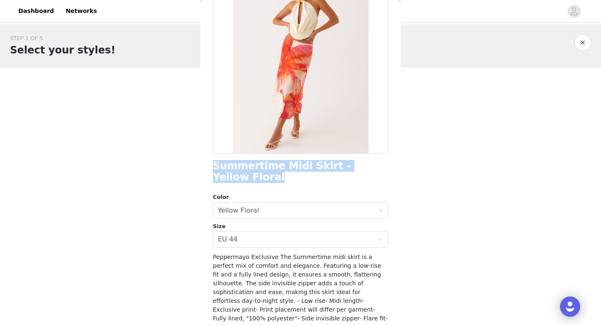
scroll to position [124, 0]
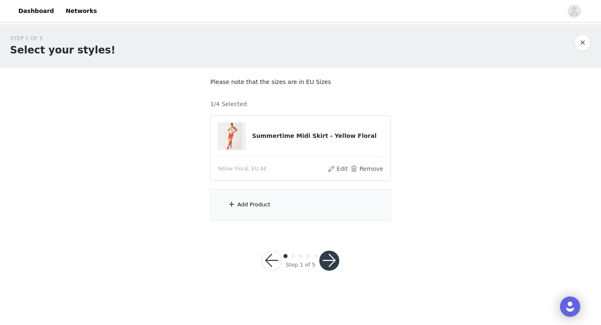
click at [264, 211] on div "Add Product" at bounding box center [301, 204] width 180 height 31
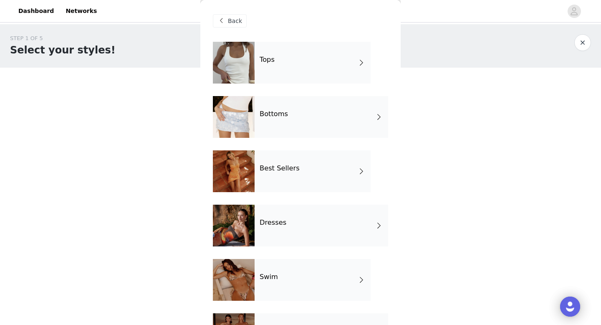
click at [301, 121] on div "Bottoms" at bounding box center [322, 117] width 134 height 42
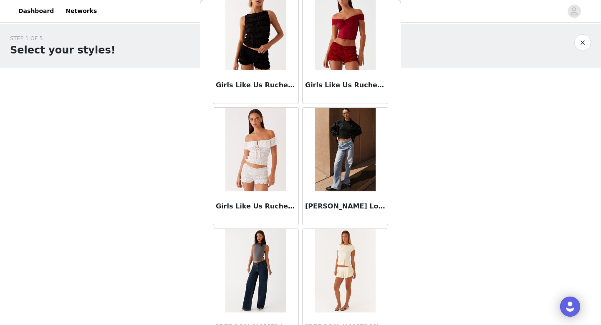
scroll to position [953, 0]
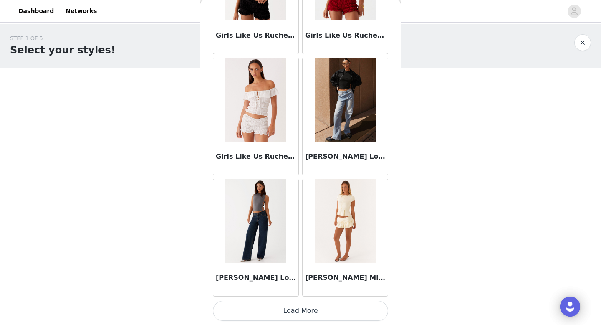
click at [297, 310] on button "Load More" at bounding box center [300, 311] width 175 height 20
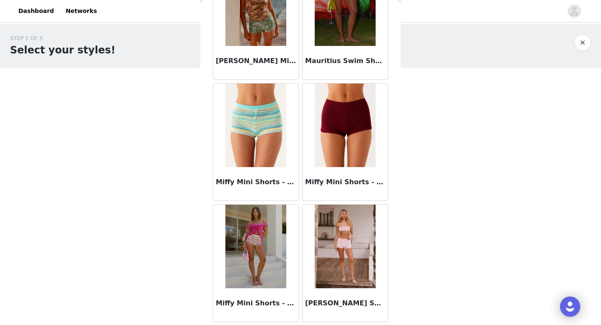
scroll to position [1427, 0]
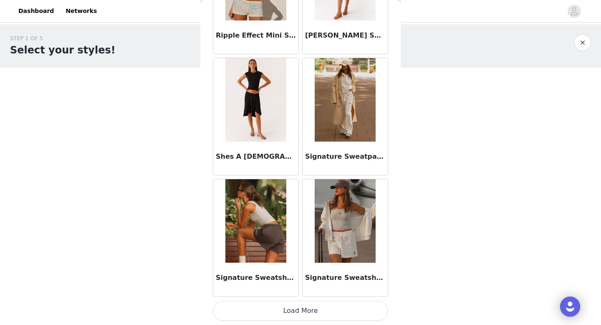
click at [302, 317] on button "Load More" at bounding box center [300, 311] width 175 height 20
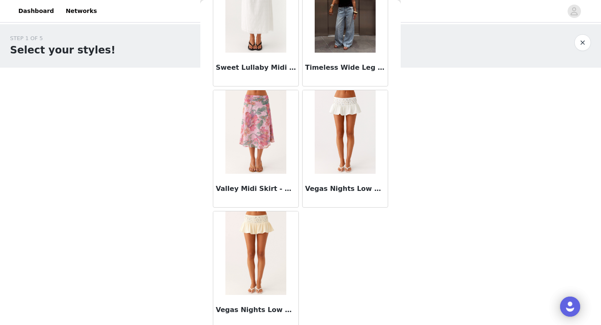
scroll to position [2616, 0]
click at [253, 264] on img at bounding box center [256, 254] width 61 height 84
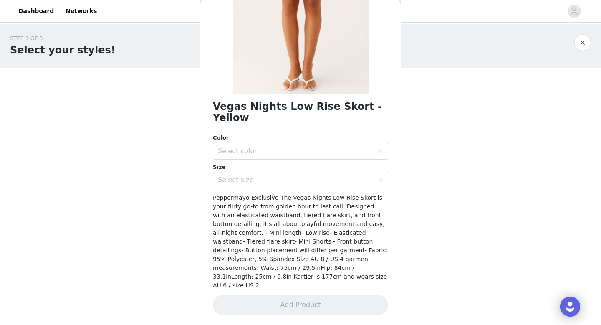
scroll to position [0, 0]
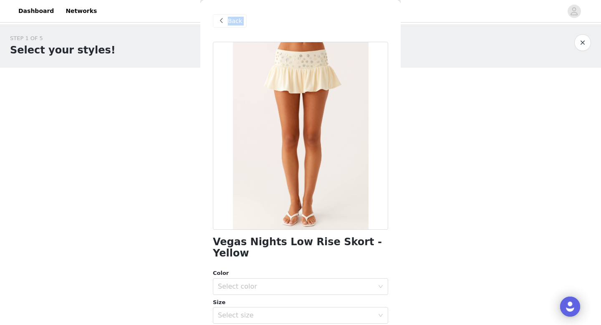
drag, startPoint x: 210, startPoint y: 244, endPoint x: 413, endPoint y: 245, distance: 203.4
click at [413, 245] on div "STEP 1 OF 5 Select your styles! Please note that the sizes are in EU Sizes 1/4 …" at bounding box center [300, 157] width 601 height 266
click at [388, 242] on div "Vegas Nights Low Rise Skort - Yellow" at bounding box center [300, 247] width 175 height 23
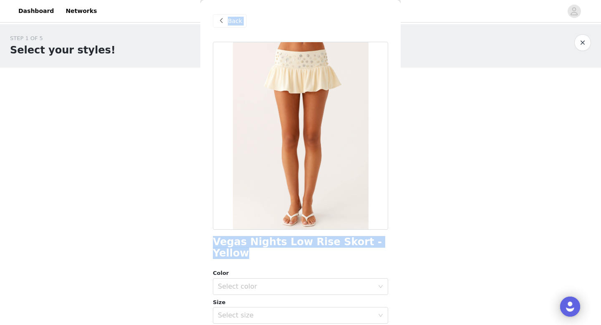
drag, startPoint x: 386, startPoint y: 242, endPoint x: 198, endPoint y: 242, distance: 188.0
click at [198, 242] on div "STEP 1 OF 5 Select your styles! Please note that the sizes are in EU Sizes 1/4 …" at bounding box center [300, 157] width 601 height 266
drag, startPoint x: 215, startPoint y: 241, endPoint x: 388, endPoint y: 243, distance: 172.9
click at [388, 243] on div "Vegas Nights Low Rise Skort - Yellow" at bounding box center [300, 247] width 175 height 23
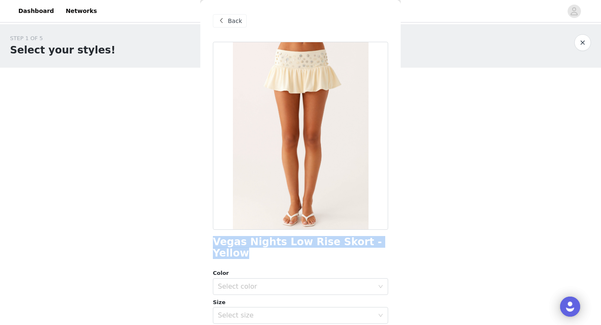
copy h1 "Vegas Nights Low Rise Skort - Yellow"
click at [276, 282] on div "Select color" at bounding box center [296, 286] width 156 height 8
click at [260, 294] on li "Yellow" at bounding box center [300, 293] width 175 height 13
click at [263, 311] on div "Select size" at bounding box center [296, 315] width 156 height 8
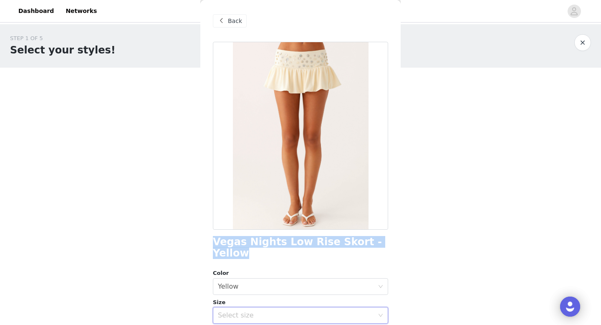
scroll to position [115, 0]
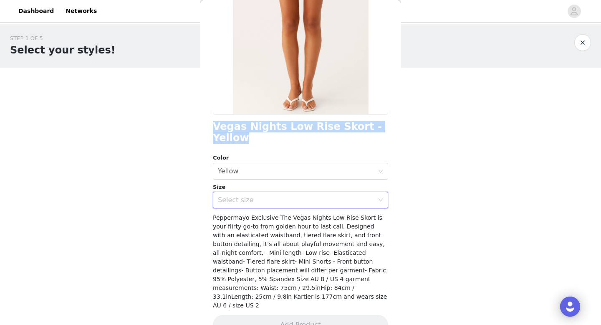
click at [273, 195] on div "Select size" at bounding box center [298, 200] width 160 height 16
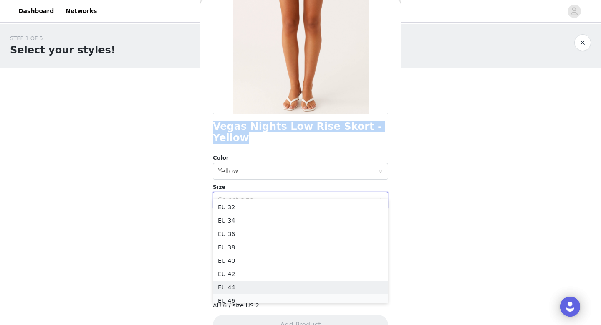
scroll to position [4, 0]
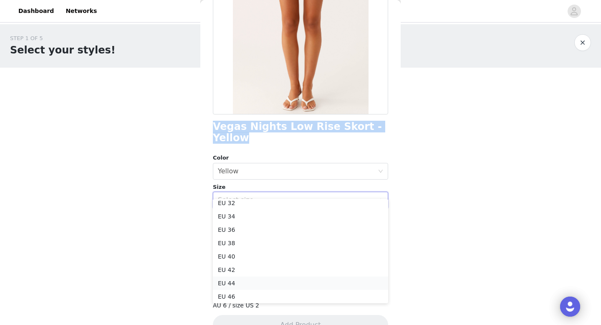
click at [256, 286] on li "EU 44" at bounding box center [300, 283] width 175 height 13
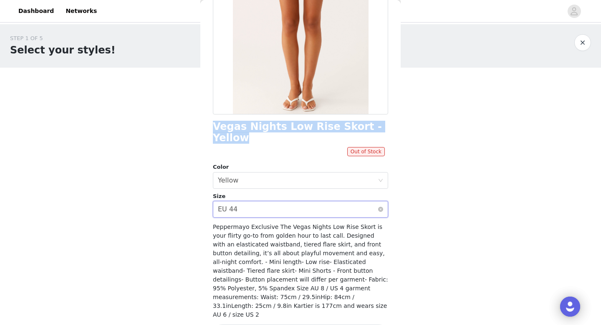
click at [280, 201] on div "Select size EU 44" at bounding box center [298, 209] width 160 height 16
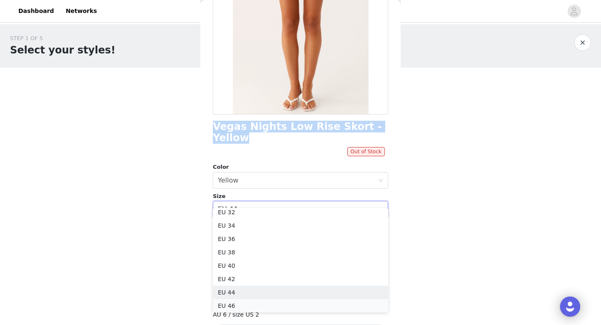
click at [258, 304] on li "EU 46" at bounding box center [300, 305] width 175 height 13
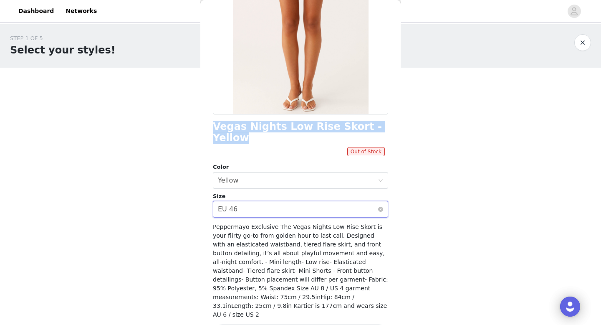
click at [268, 201] on div "Select size EU 46" at bounding box center [298, 209] width 160 height 16
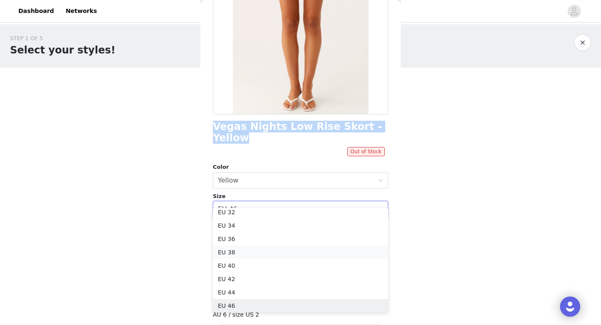
scroll to position [2, 0]
click at [249, 282] on li "EU 42" at bounding box center [300, 281] width 175 height 13
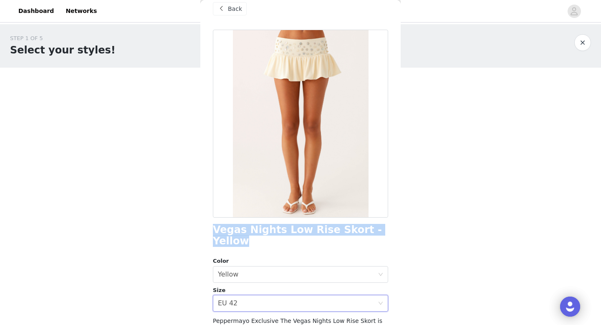
scroll to position [115, 0]
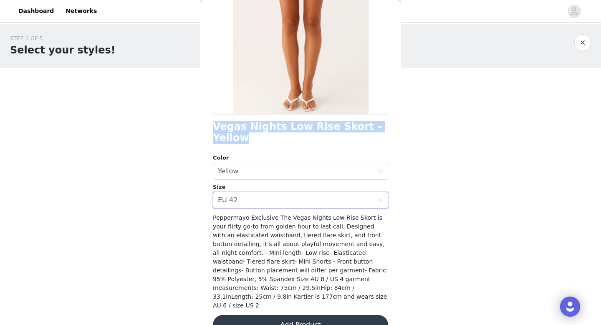
click at [284, 315] on button "Add Product" at bounding box center [300, 325] width 175 height 20
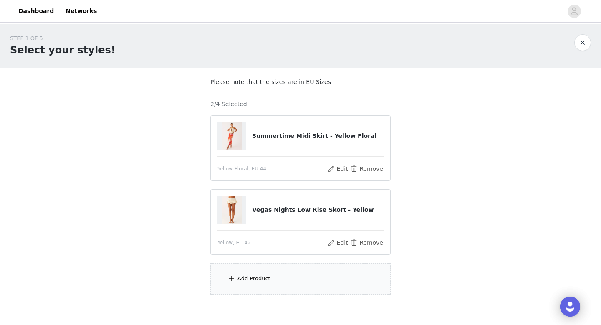
click at [263, 283] on div "Add Product" at bounding box center [301, 278] width 180 height 31
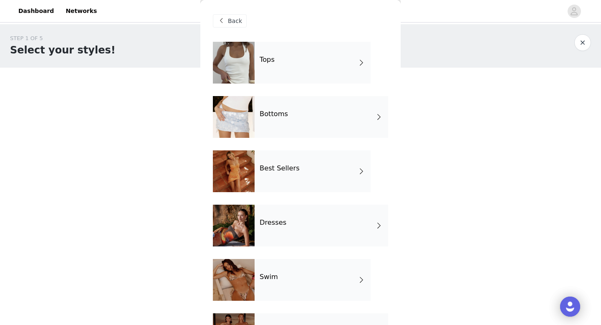
click at [284, 78] on div "Tops" at bounding box center [313, 63] width 116 height 42
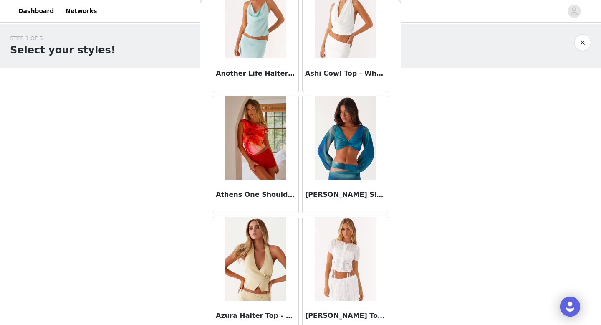
scroll to position [336, 0]
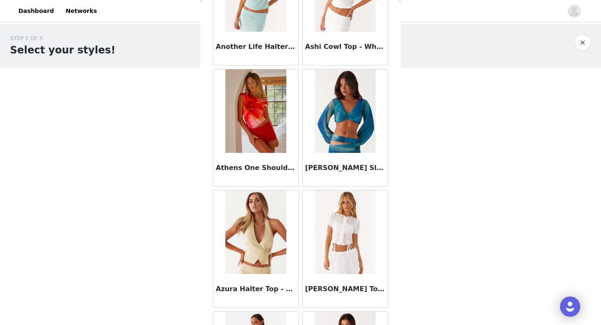
click at [251, 142] on img at bounding box center [256, 111] width 61 height 84
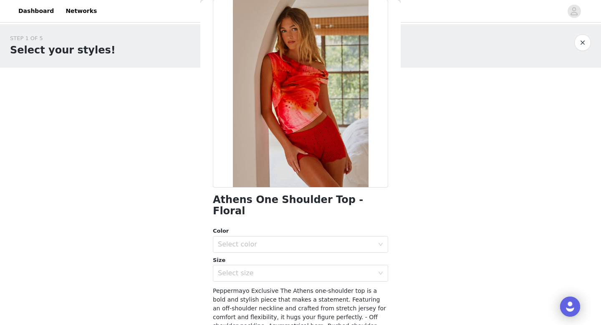
scroll to position [92, 0]
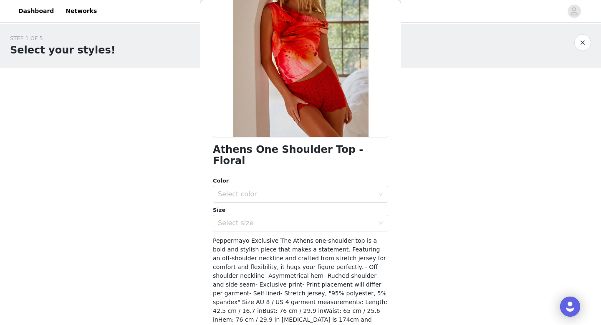
click at [259, 206] on div "Size" at bounding box center [300, 210] width 175 height 8
click at [259, 190] on div "Select color" at bounding box center [296, 194] width 156 height 8
click at [253, 201] on li "Floral" at bounding box center [300, 201] width 175 height 13
click at [253, 219] on div "Select size" at bounding box center [296, 223] width 156 height 8
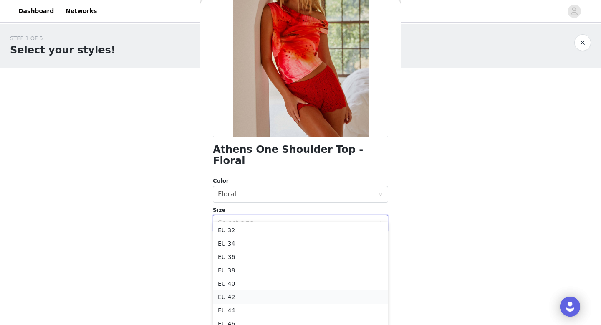
click at [239, 301] on li "EU 42" at bounding box center [300, 296] width 175 height 13
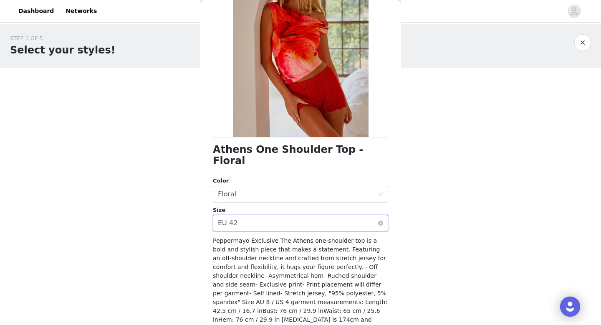
click at [264, 215] on div "Select size EU 42" at bounding box center [298, 223] width 160 height 16
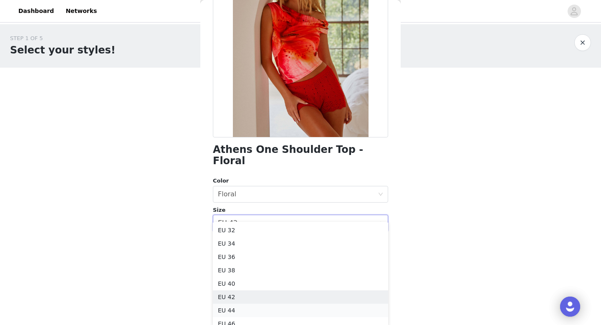
click at [251, 314] on li "EU 44" at bounding box center [300, 310] width 175 height 13
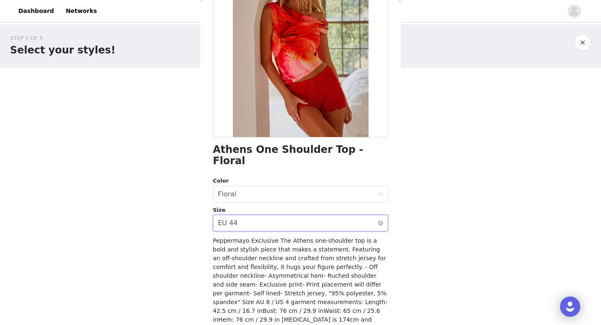
scroll to position [115, 0]
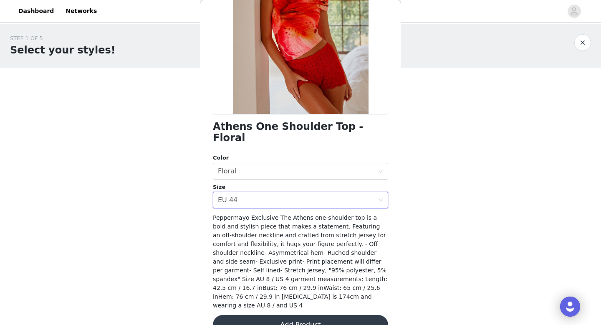
click at [287, 315] on button "Add Product" at bounding box center [300, 325] width 175 height 20
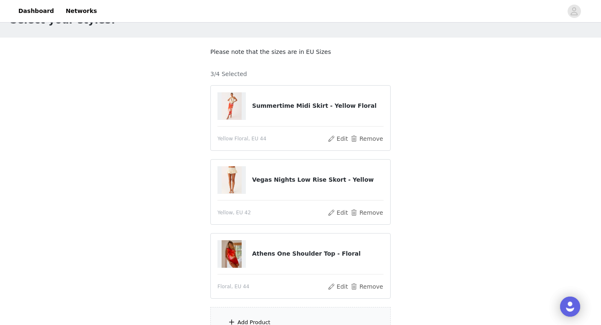
scroll to position [113, 0]
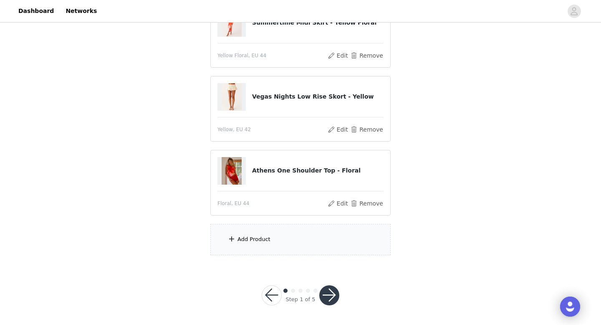
click at [285, 233] on div "Add Product" at bounding box center [301, 239] width 180 height 31
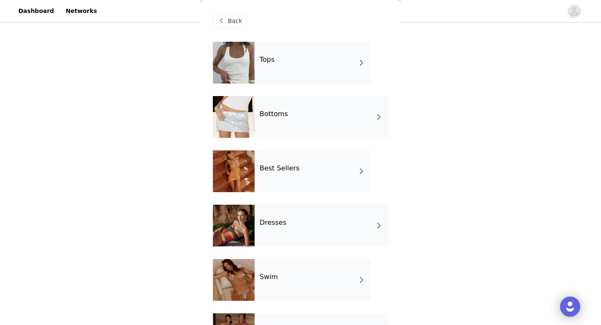
scroll to position [1, 0]
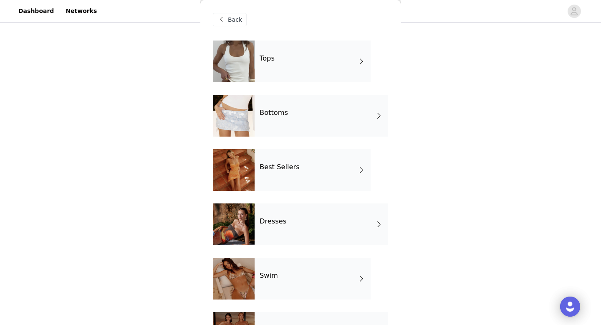
click at [284, 63] on div "Tops" at bounding box center [313, 62] width 116 height 42
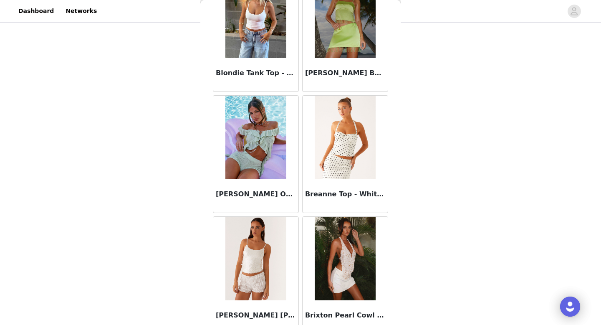
scroll to position [953, 0]
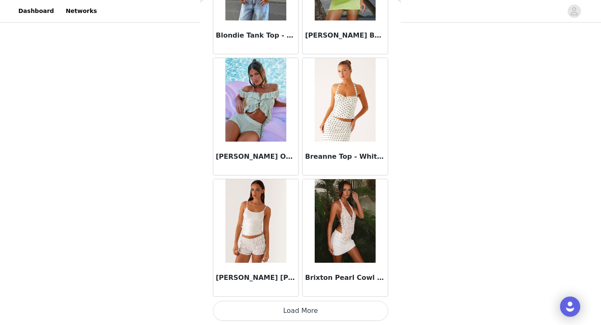
click at [317, 302] on button "Load More" at bounding box center [300, 311] width 175 height 20
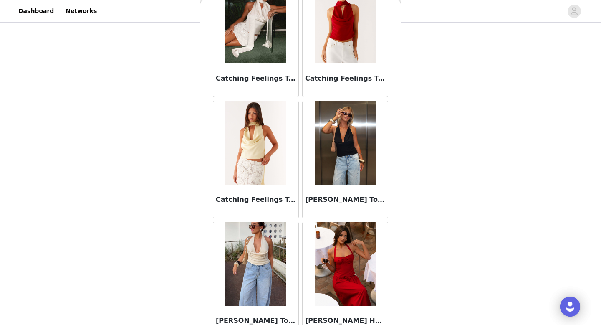
scroll to position [1504, 0]
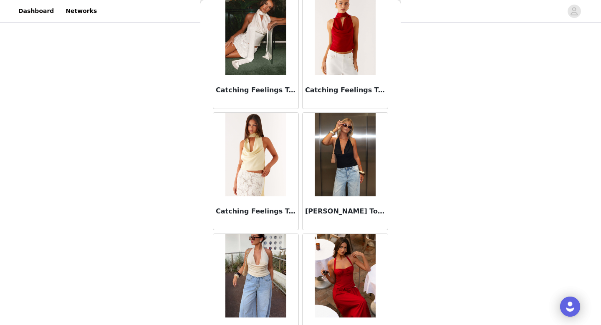
click at [336, 36] on img at bounding box center [345, 34] width 61 height 84
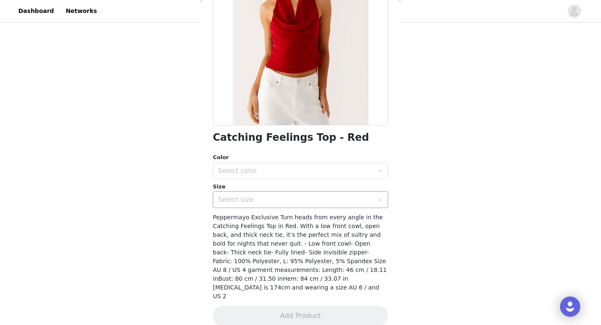
scroll to position [107, 0]
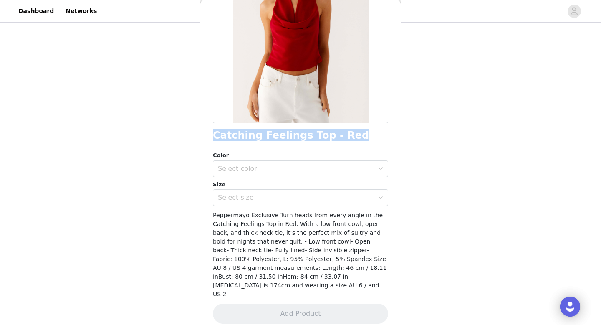
drag, startPoint x: 208, startPoint y: 137, endPoint x: 345, endPoint y: 137, distance: 136.6
click at [345, 137] on div "Back Catching Feelings Top - Red Color Select color Size Select size Peppermayo…" at bounding box center [300, 162] width 200 height 325
copy h1 "Catching Feelings Top - Red"
click at [237, 167] on div "Select color" at bounding box center [296, 169] width 156 height 8
click at [246, 193] on li "Red" at bounding box center [300, 186] width 175 height 13
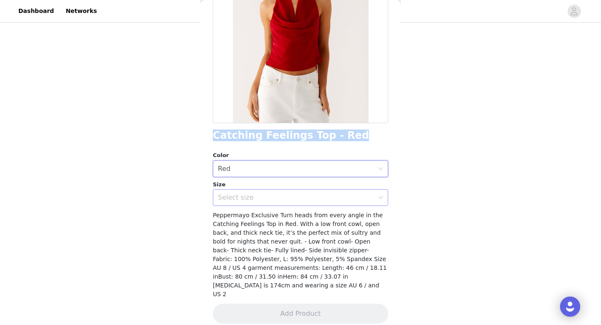
click at [246, 198] on div "Select size" at bounding box center [296, 197] width 156 height 8
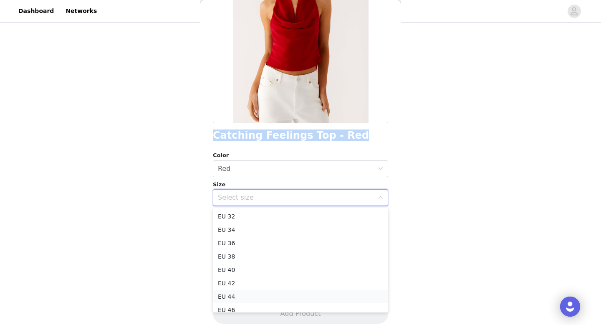
click at [243, 293] on li "EU 44" at bounding box center [300, 296] width 175 height 13
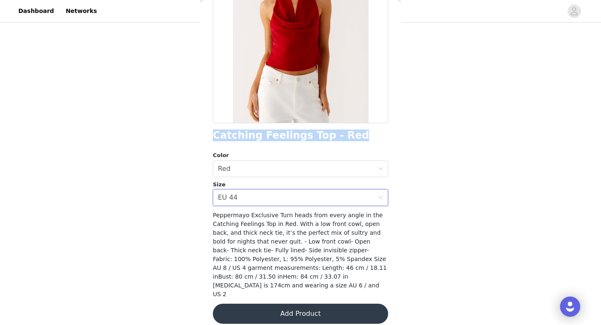
click at [279, 304] on button "Add Product" at bounding box center [300, 314] width 175 height 20
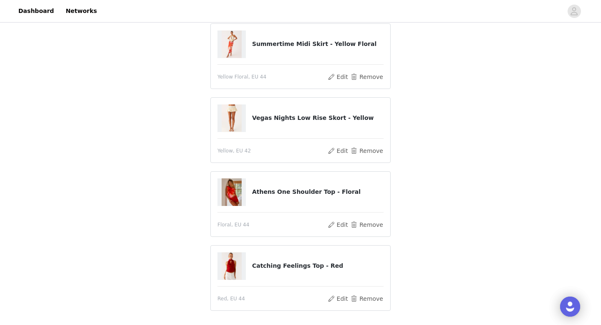
scroll to position [34, 0]
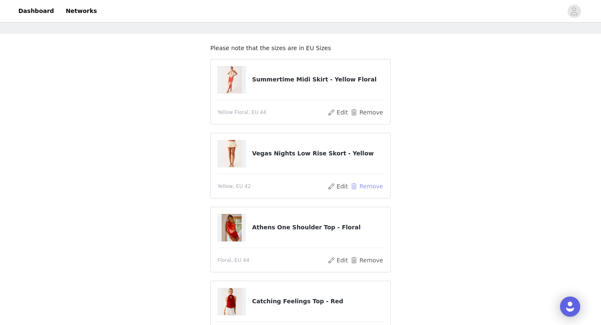
click at [364, 184] on button "Remove" at bounding box center [366, 186] width 33 height 10
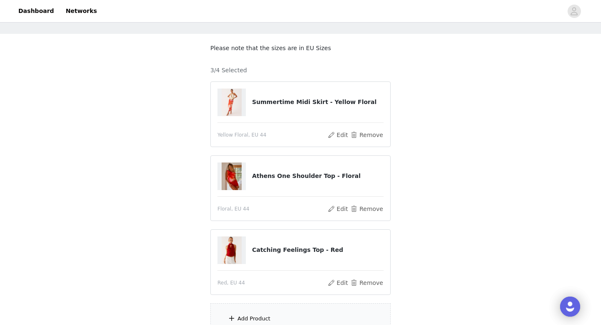
scroll to position [113, 0]
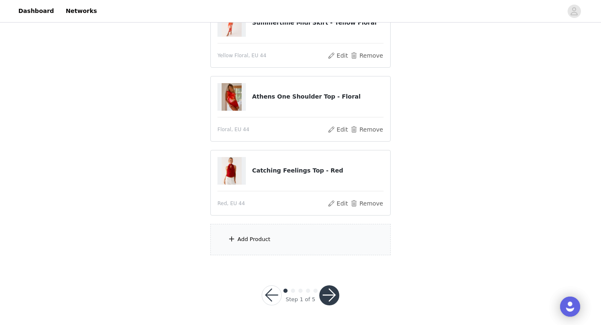
click at [257, 236] on div "Add Product" at bounding box center [254, 239] width 33 height 8
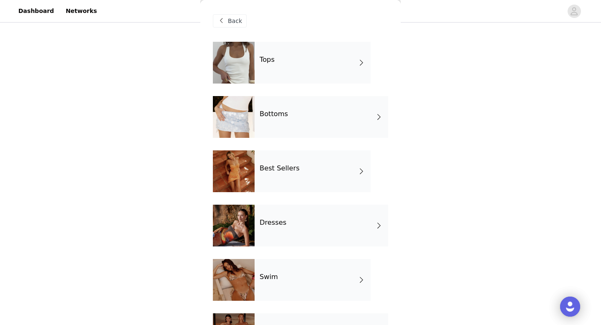
click at [267, 69] on div "Tops" at bounding box center [313, 63] width 116 height 42
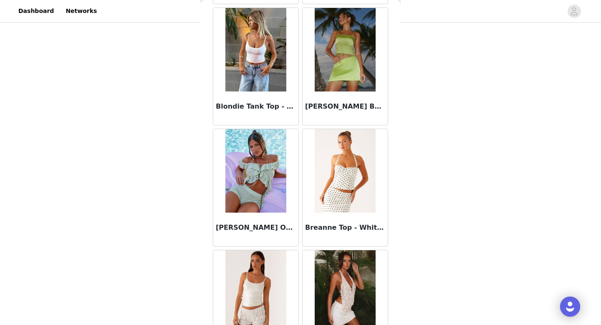
scroll to position [953, 0]
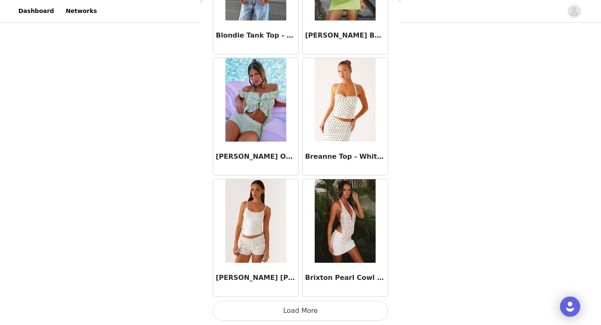
click at [304, 311] on button "Load More" at bounding box center [300, 311] width 175 height 20
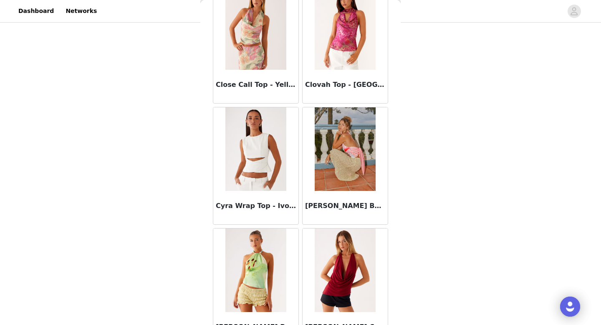
scroll to position [2164, 0]
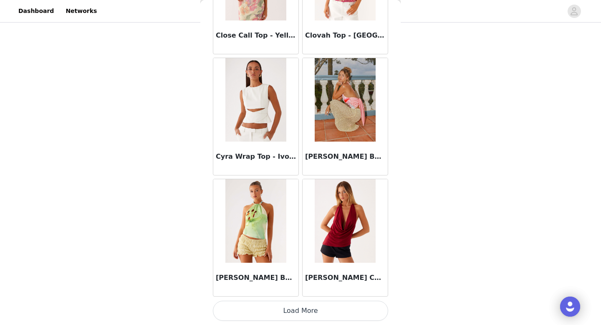
click at [303, 309] on button "Load More" at bounding box center [300, 311] width 175 height 20
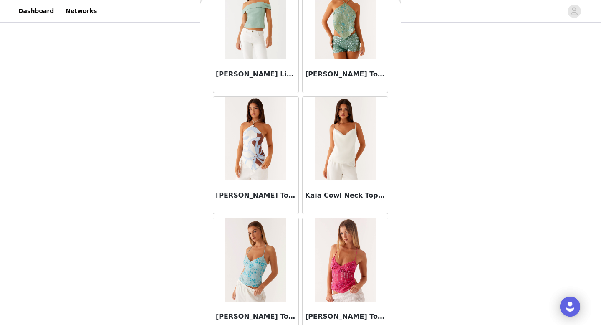
scroll to position [3376, 0]
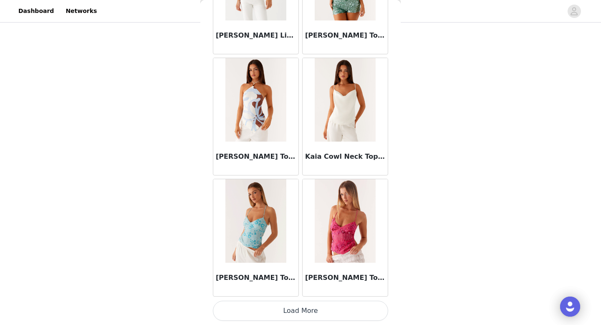
click at [306, 312] on button "Load More" at bounding box center [300, 311] width 175 height 20
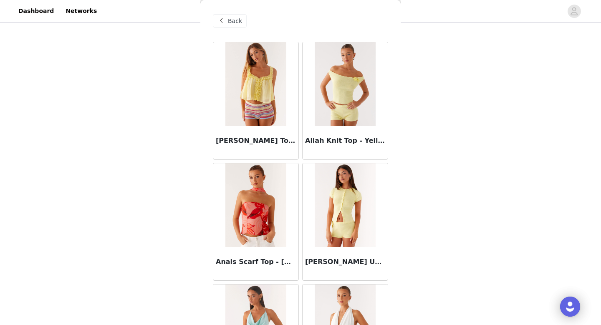
scroll to position [0, 0]
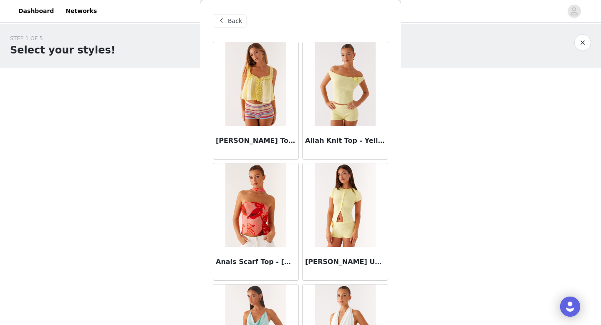
click at [233, 22] on span "Back" at bounding box center [235, 21] width 14 height 9
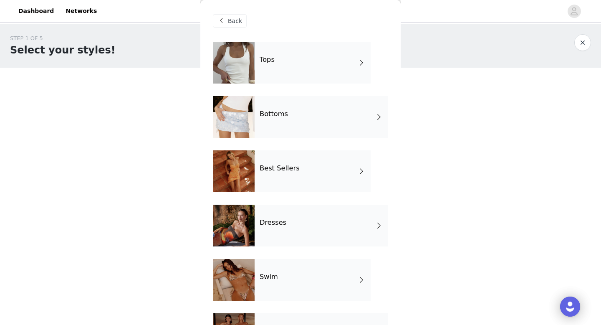
click at [222, 16] on span at bounding box center [221, 21] width 10 height 10
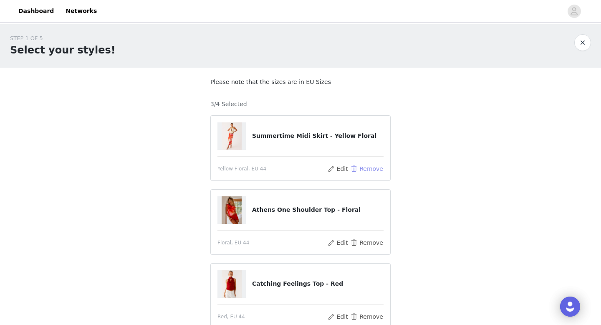
scroll to position [113, 0]
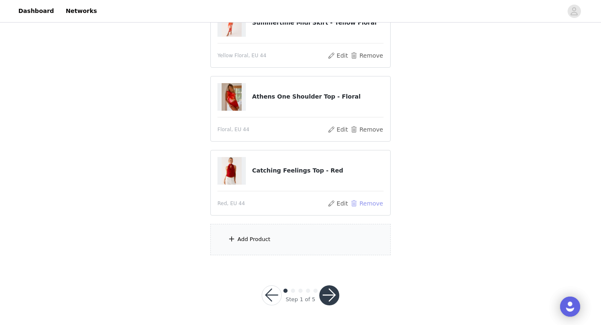
click at [368, 206] on button "Remove" at bounding box center [366, 203] width 33 height 10
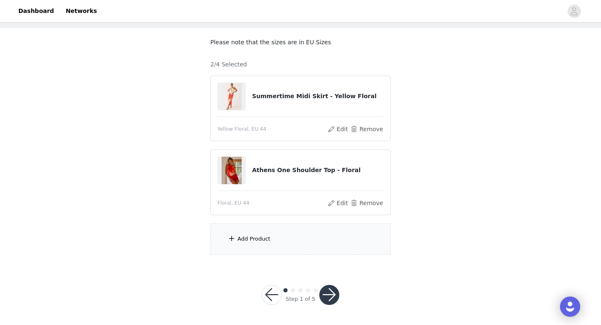
scroll to position [39, 0]
click at [361, 134] on button "Remove" at bounding box center [366, 129] width 33 height 10
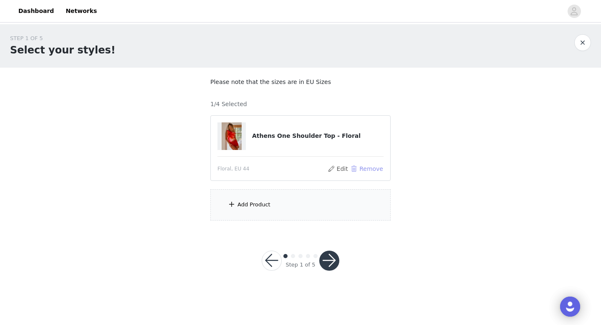
click at [363, 168] on button "Remove" at bounding box center [366, 169] width 33 height 10
